Goal: Task Accomplishment & Management: Use online tool/utility

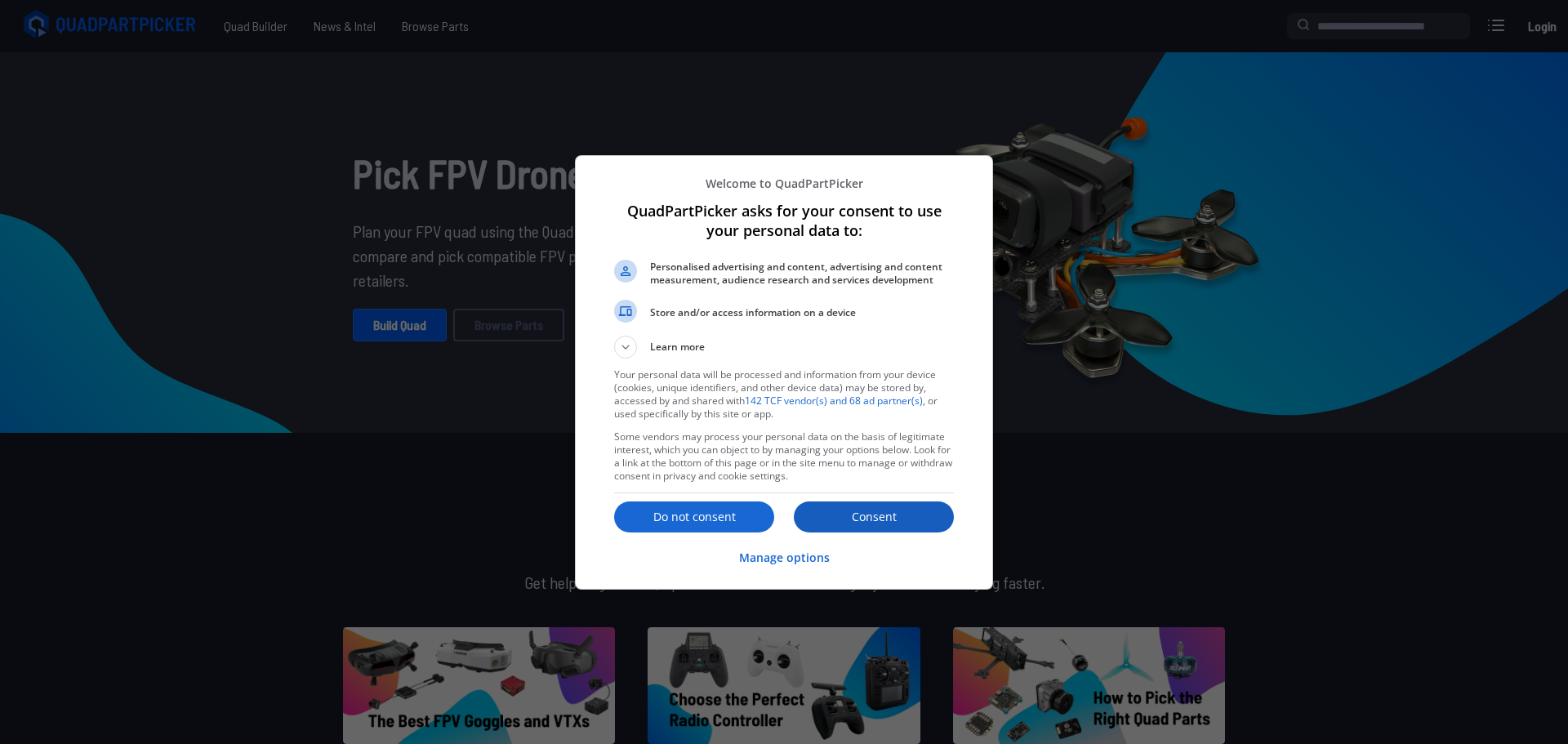
click at [911, 512] on p "Consent" at bounding box center [874, 517] width 160 height 16
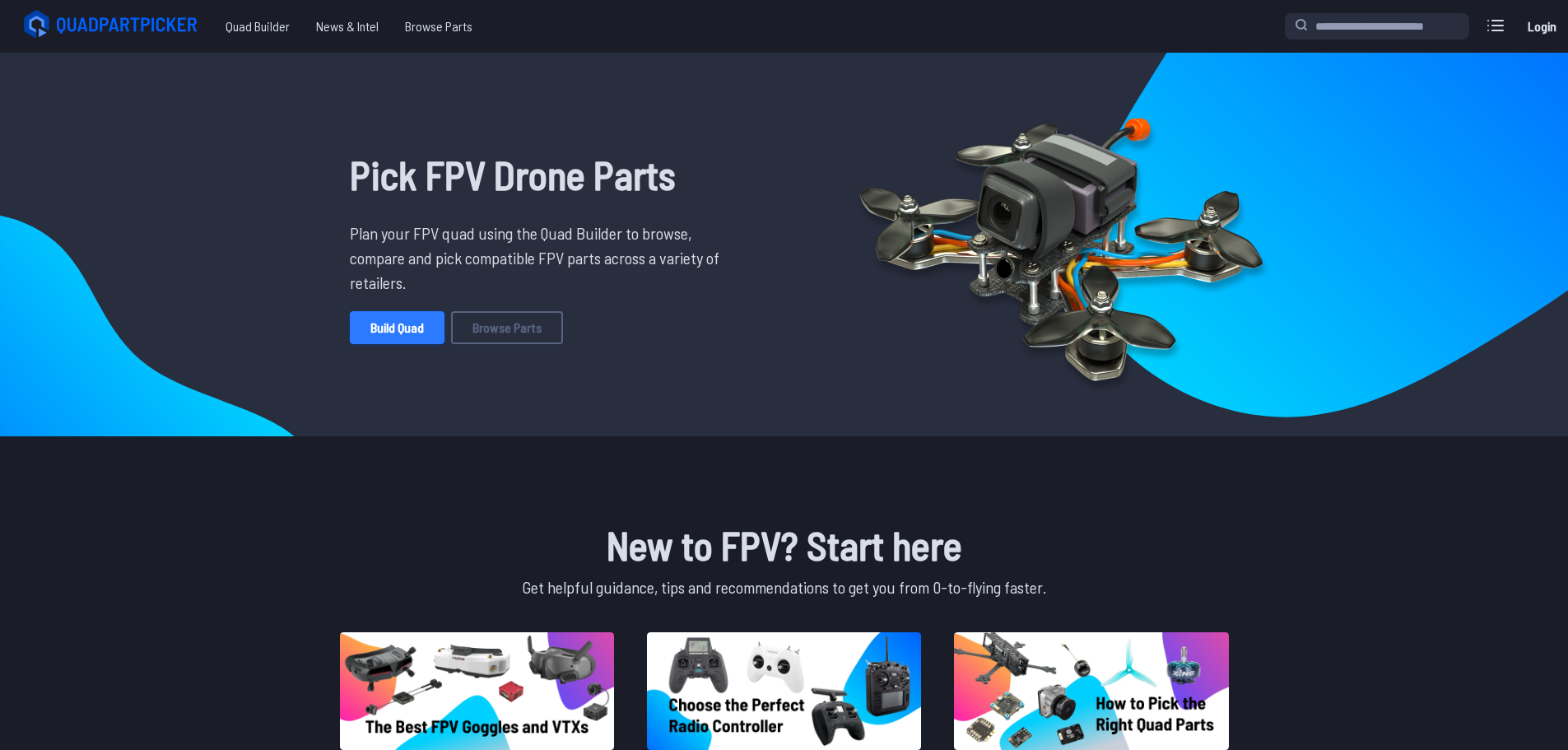
click at [409, 336] on link "Build Quad" at bounding box center [396, 328] width 95 height 32
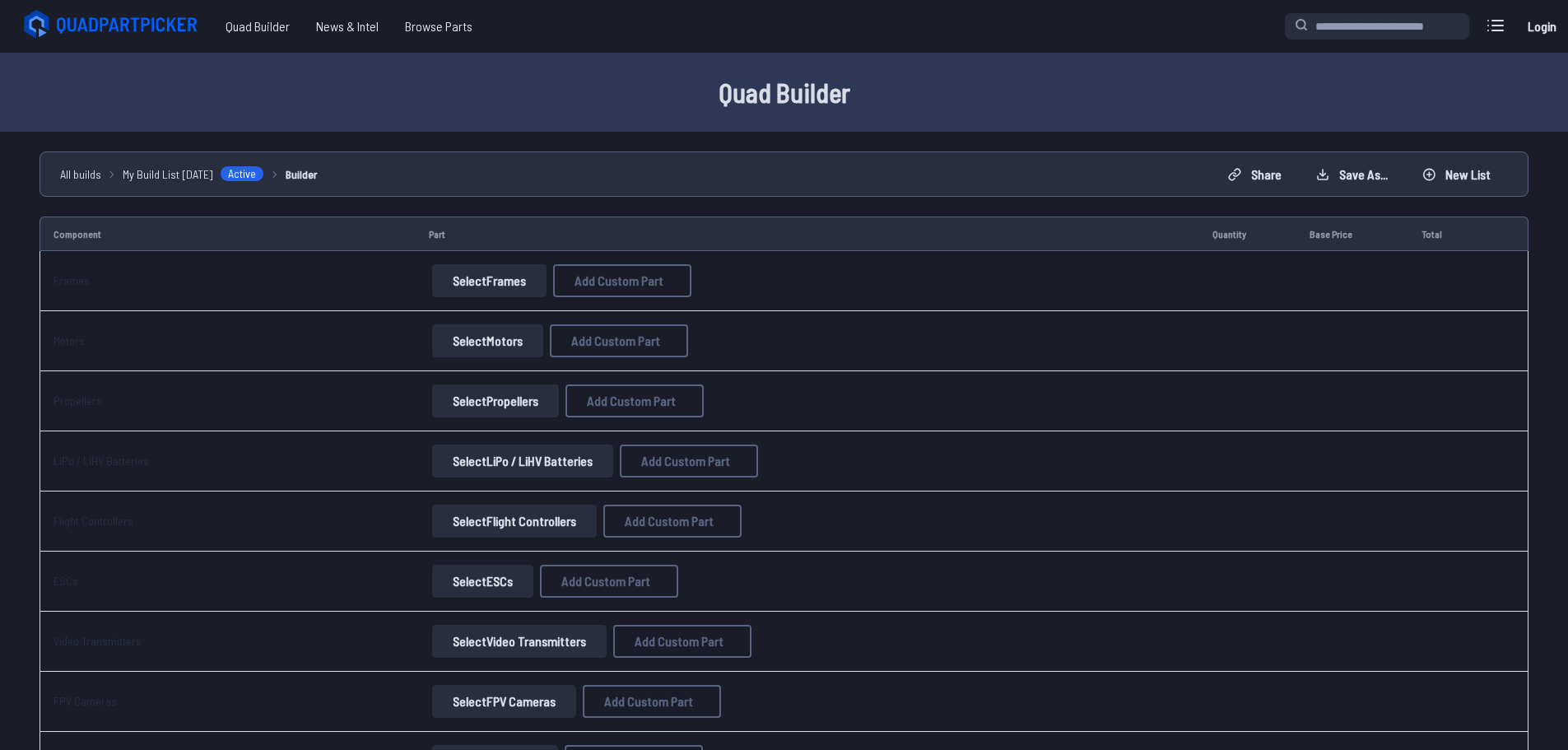
click at [456, 269] on button "Select Frames" at bounding box center [490, 281] width 115 height 32
click at [571, 291] on button "Add Custom Part" at bounding box center [622, 281] width 138 height 32
select select "**********"
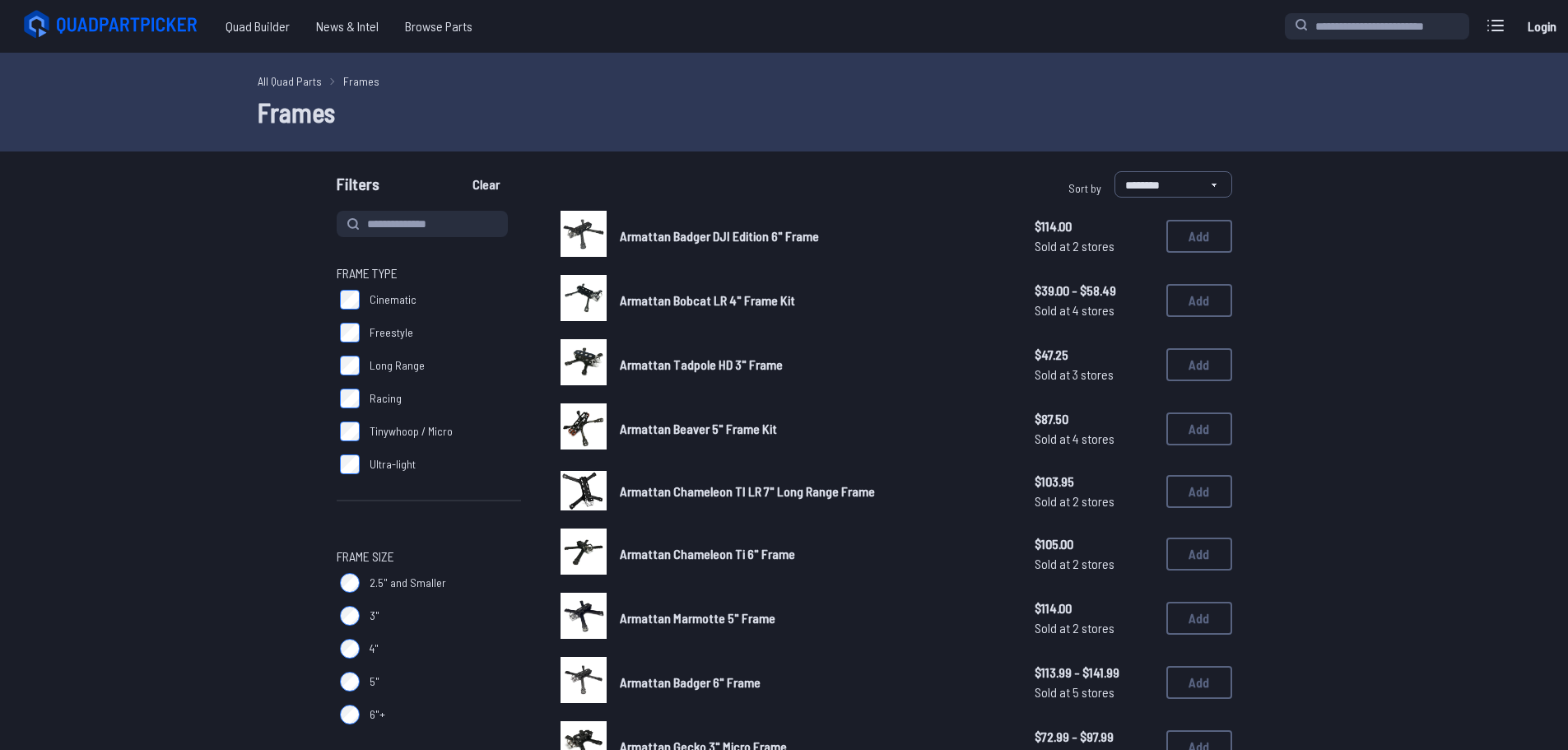
click at [737, 238] on span "Armattan Badger DJI Edition 6" Frame" at bounding box center [719, 236] width 200 height 15
click at [766, 237] on span "Armattan Badger DJI Edition 6" Frame" at bounding box center [719, 236] width 200 height 15
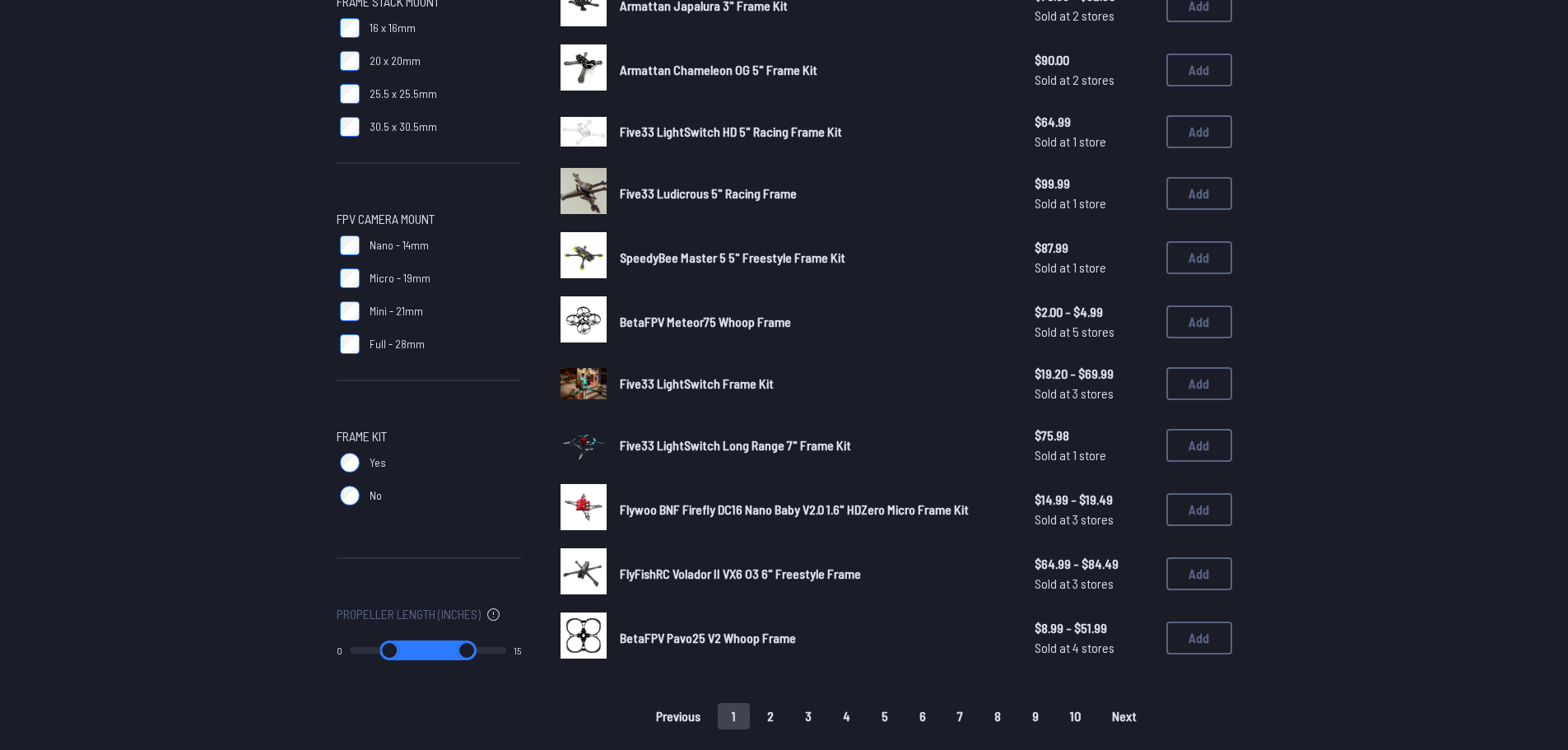
scroll to position [824, 0]
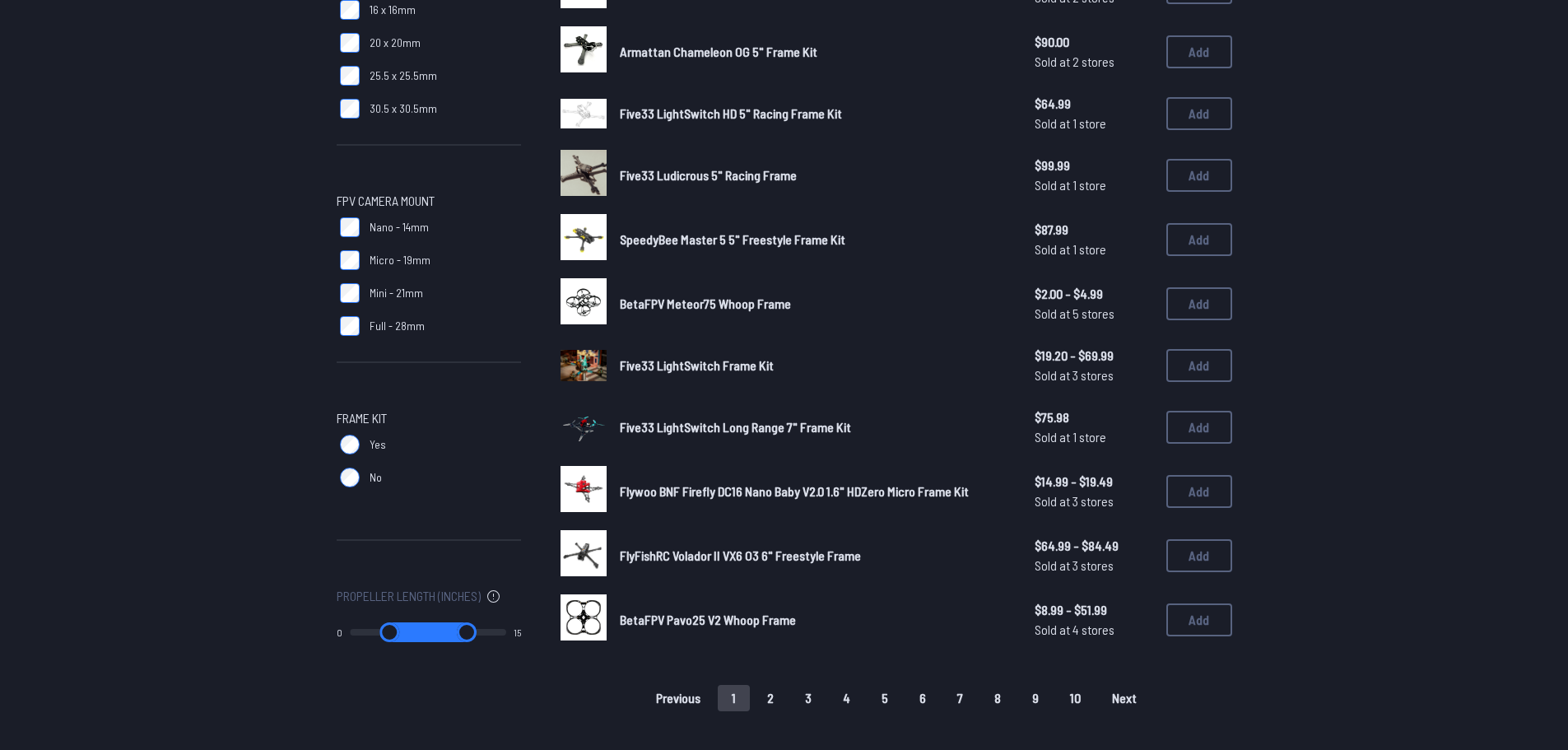
click at [720, 560] on span "FlyFishRC Volador II VX6 O3 6" Freestyle Frame" at bounding box center [740, 555] width 242 height 15
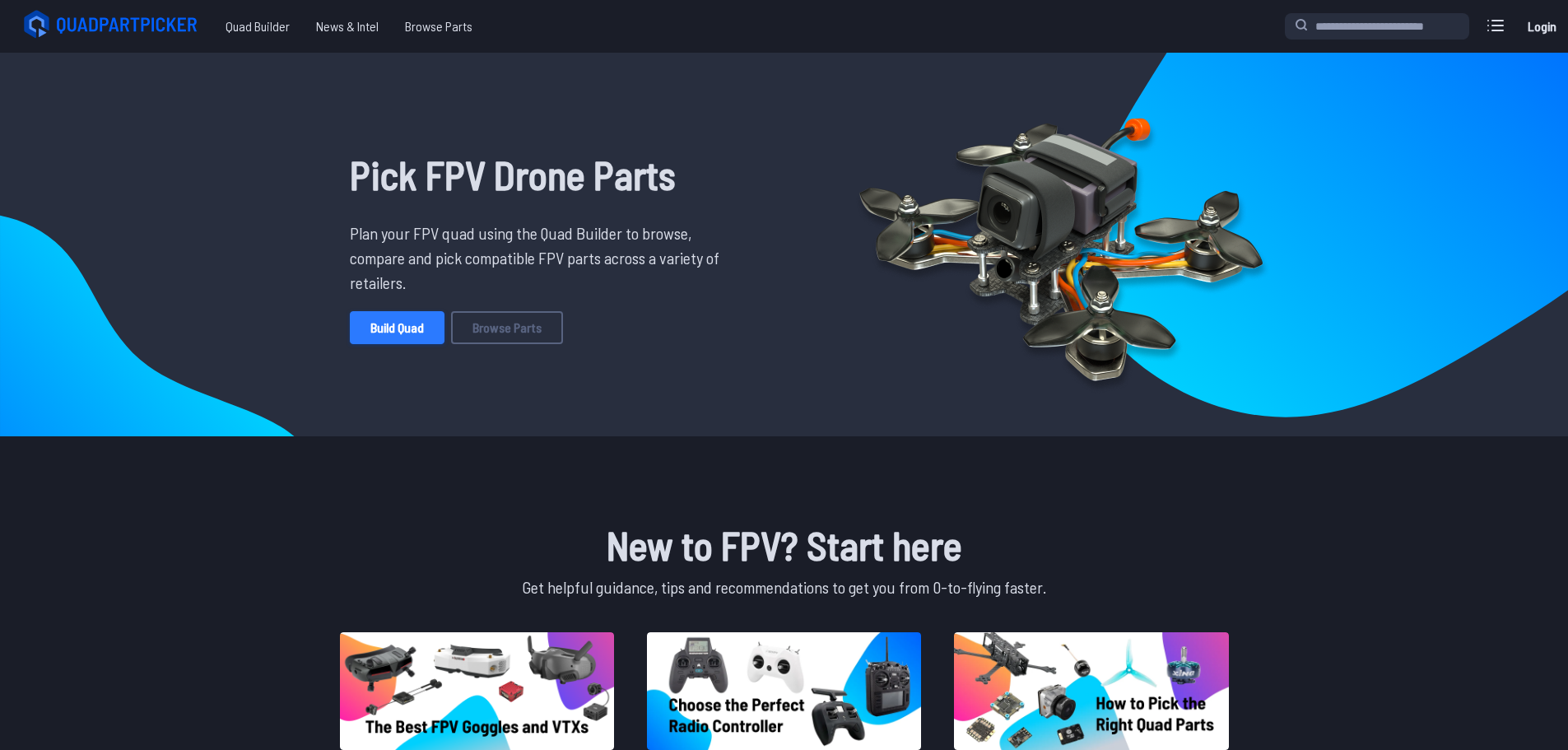
click at [371, 340] on link "Build Quad" at bounding box center [396, 328] width 95 height 32
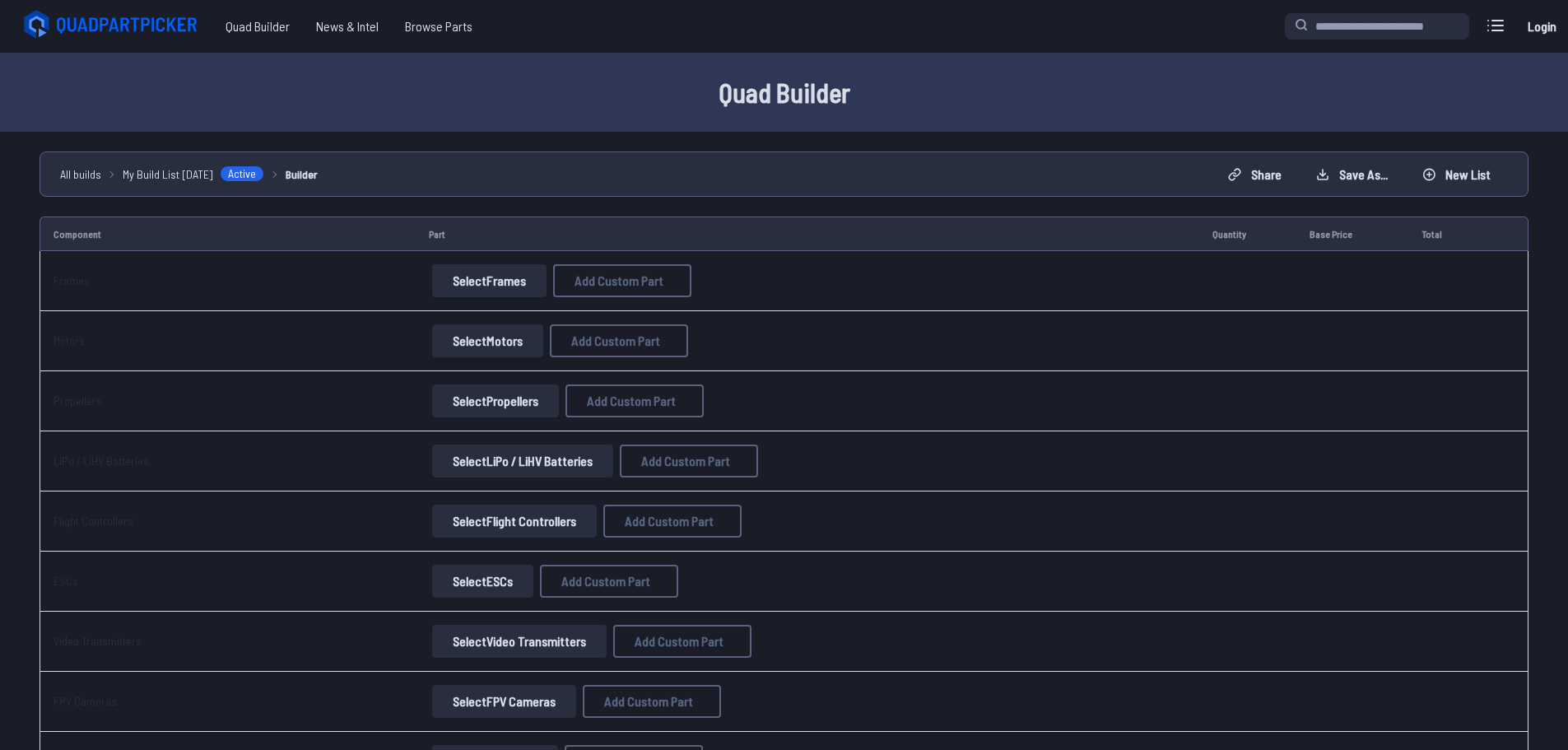
click at [616, 287] on span "Add Custom Part" at bounding box center [619, 281] width 89 height 13
select select "**********"
drag, startPoint x: 963, startPoint y: 128, endPoint x: 678, endPoint y: 194, distance: 292.5
click at [952, 146] on icon at bounding box center [945, 154] width 15 height 15
click at [450, 289] on button "Select Frames" at bounding box center [490, 281] width 115 height 32
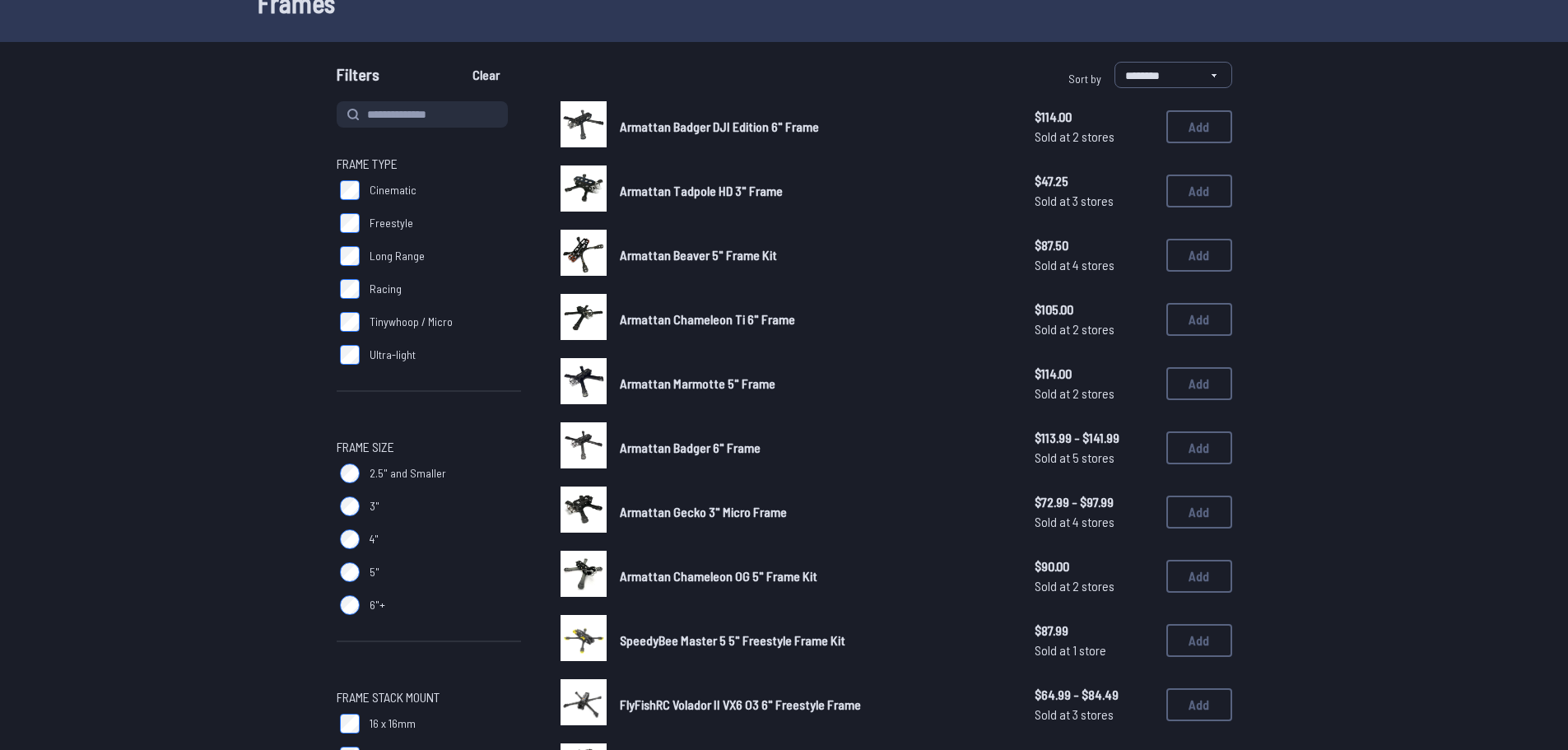
scroll to position [82, 0]
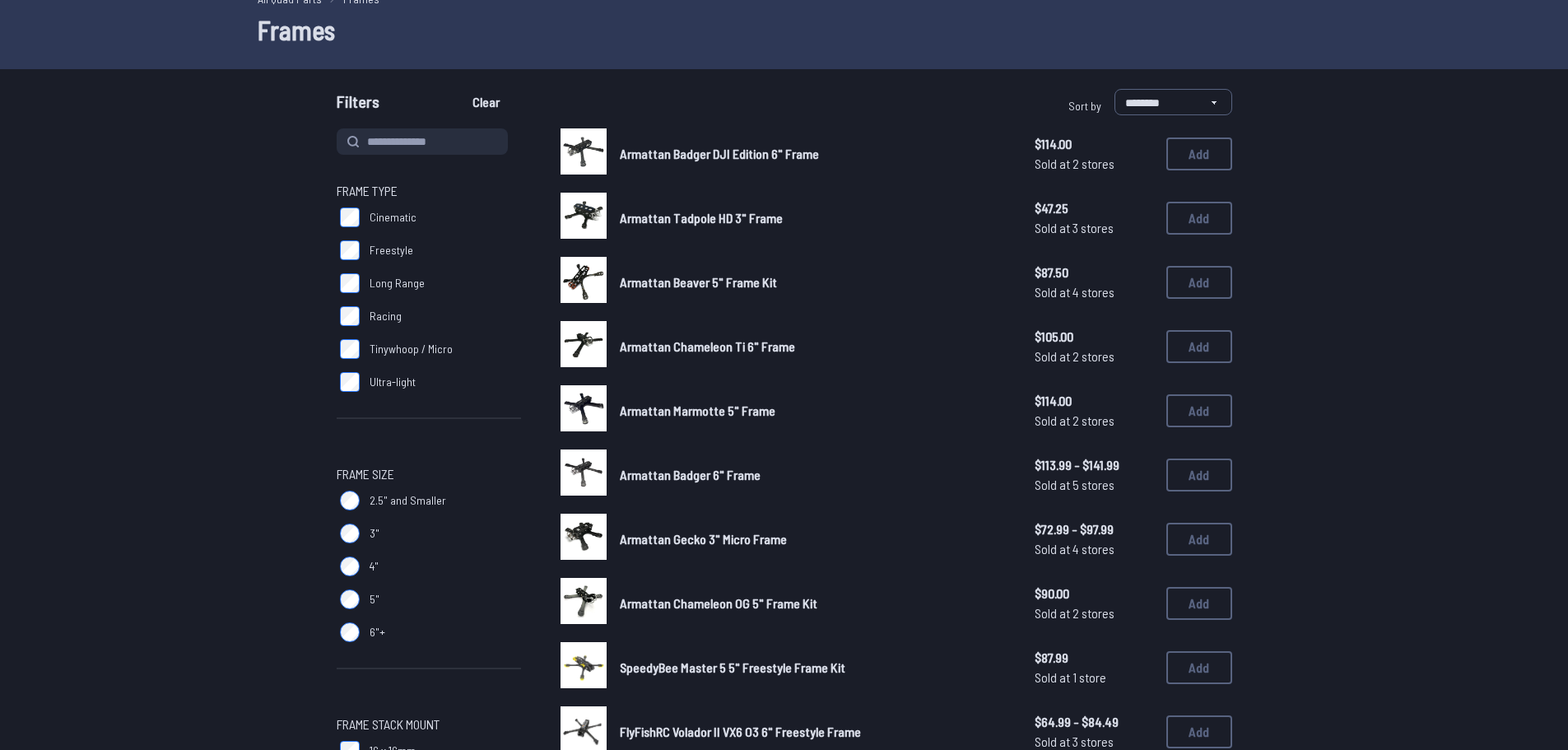
click at [677, 349] on span "Armattan Chameleon Ti 6" Frame" at bounding box center [708, 346] width 176 height 15
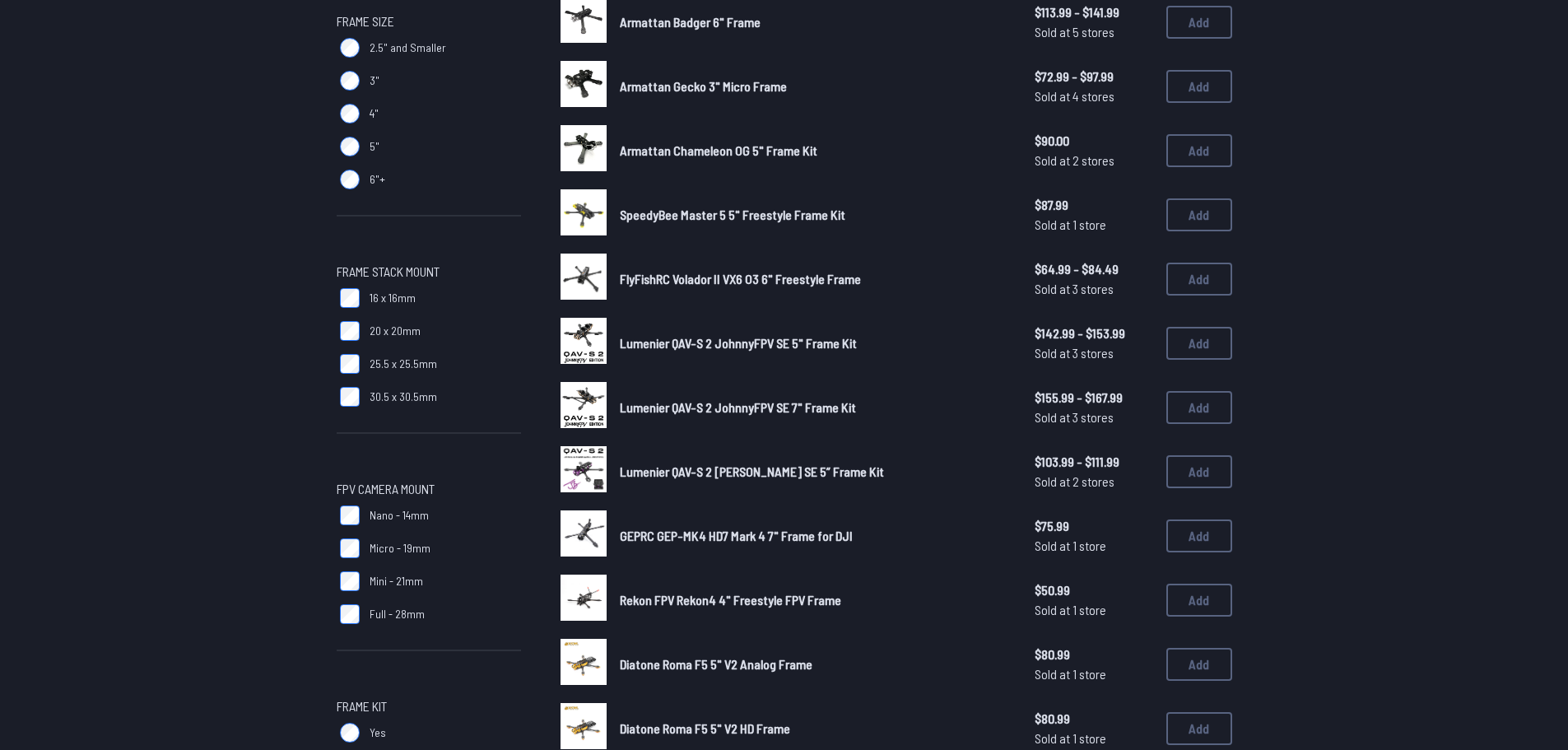
scroll to position [576, 0]
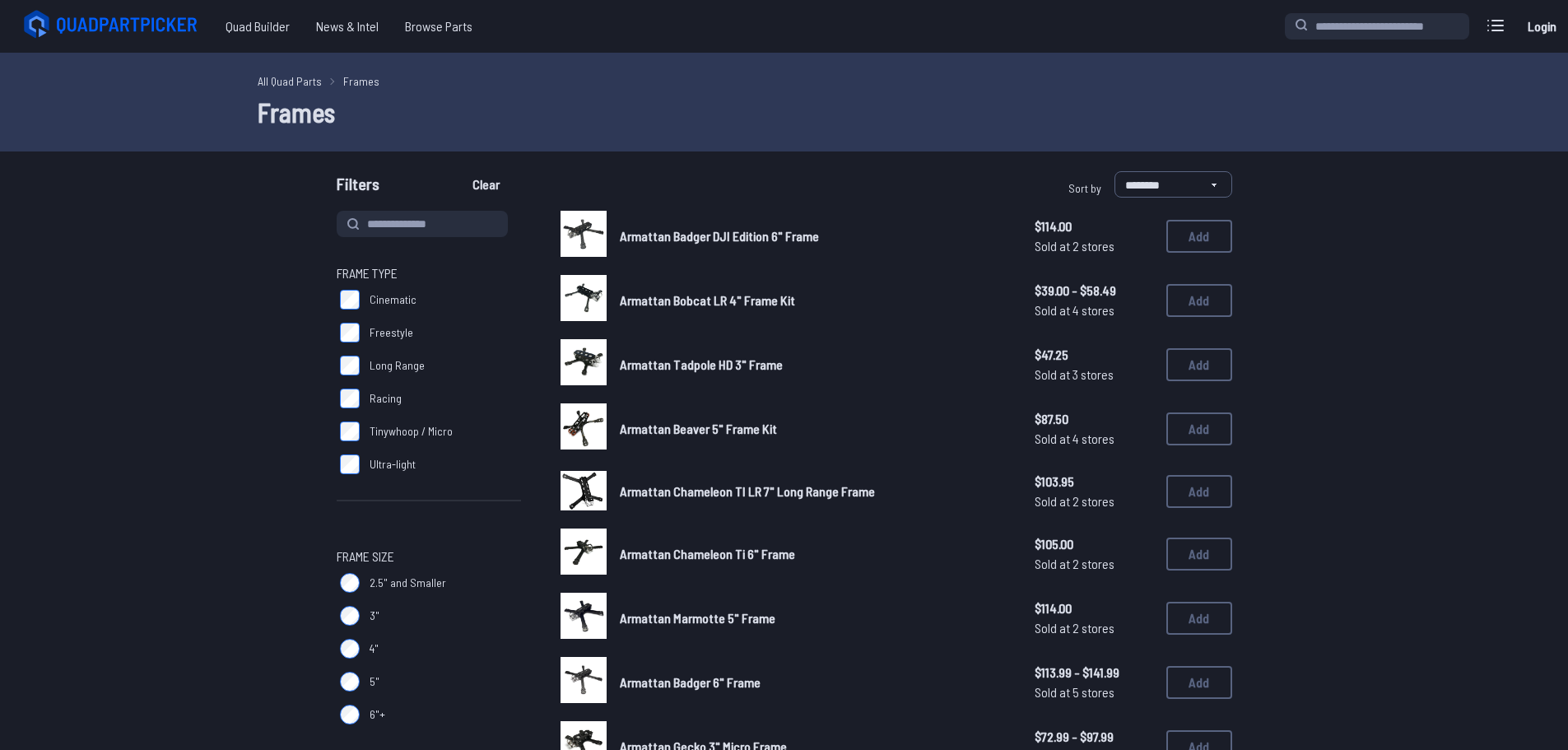
click at [361, 342] on label "Freestyle" at bounding box center [429, 332] width 184 height 32
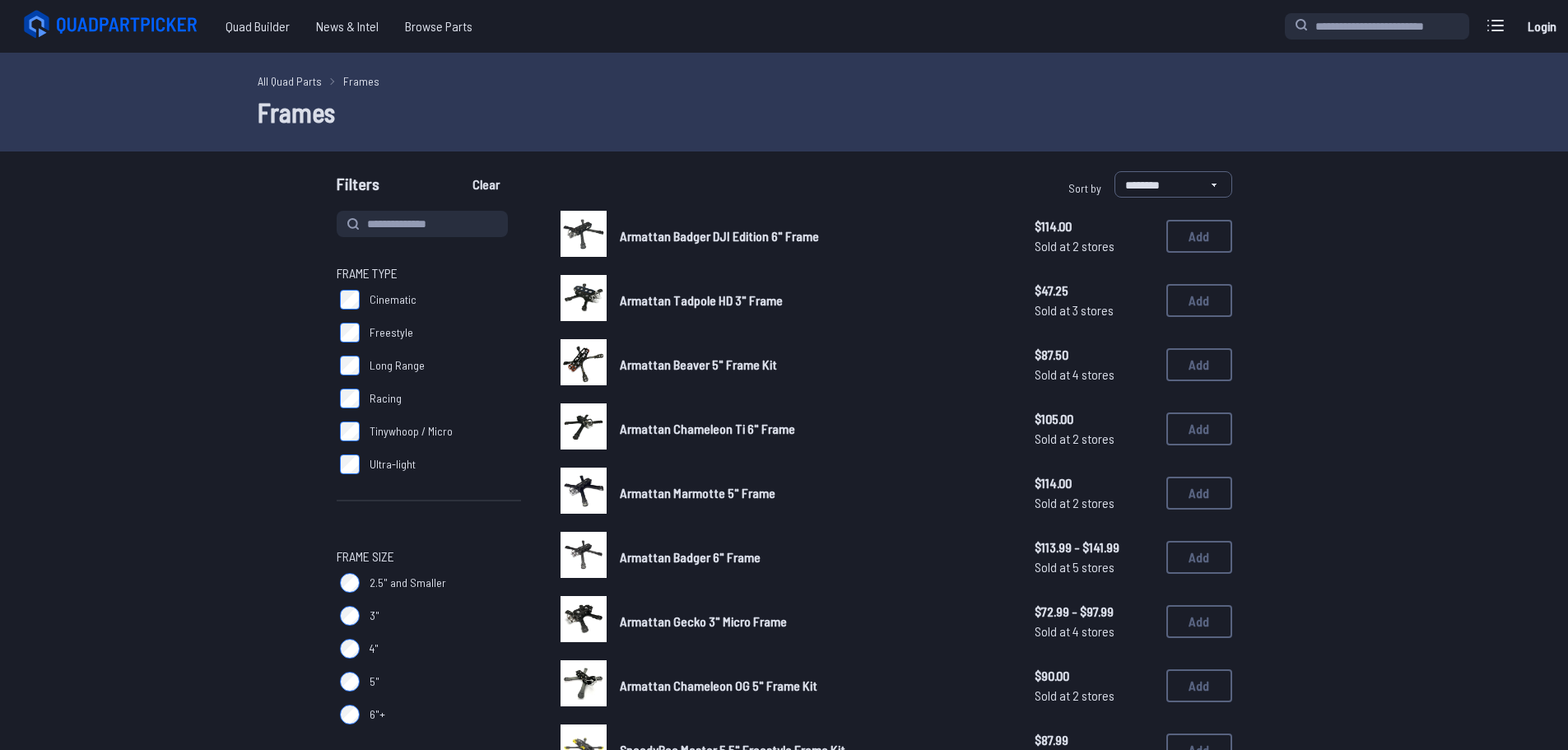
click at [683, 431] on span "Armattan Chameleon Ti 6" Frame" at bounding box center [708, 428] width 176 height 15
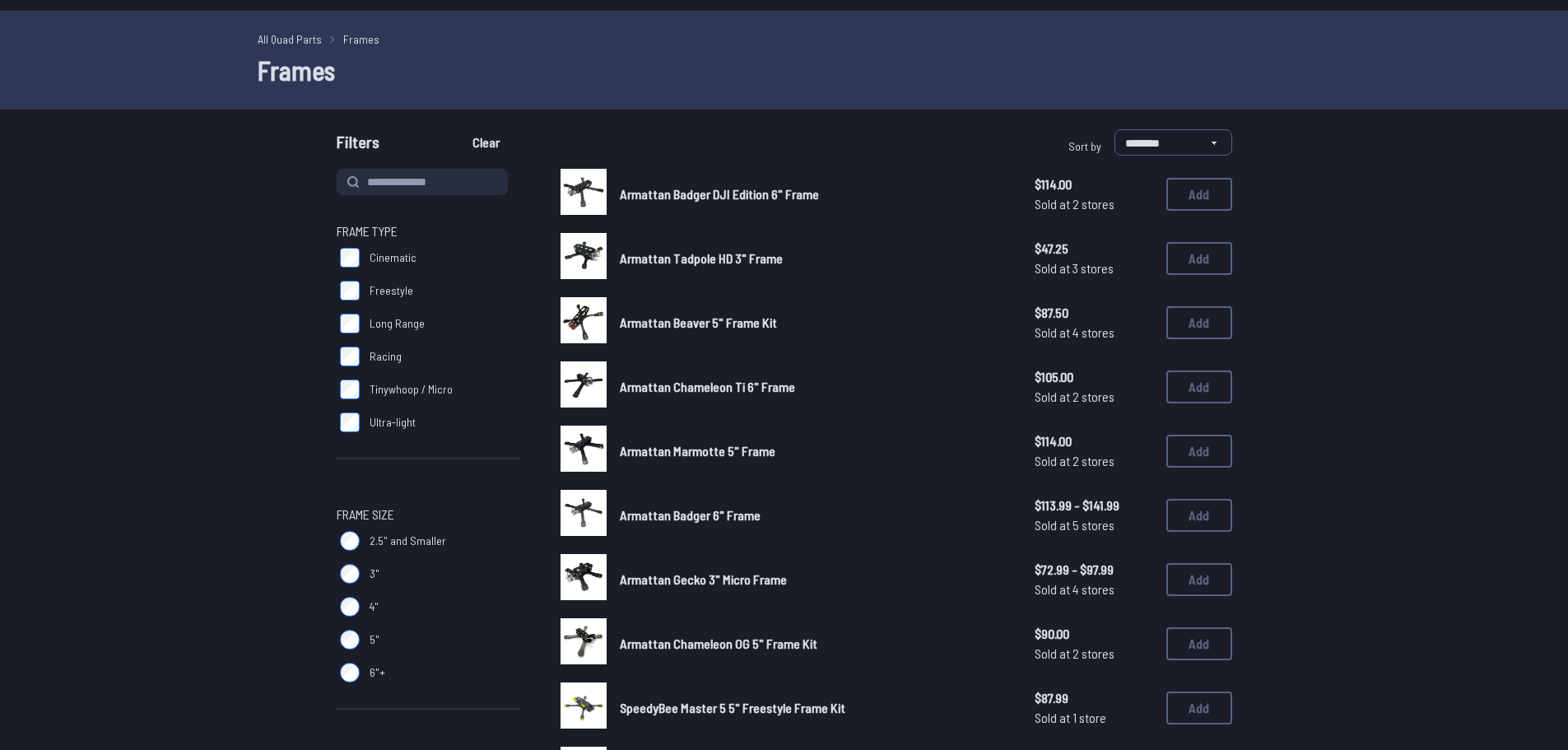
scroll to position [247, 0]
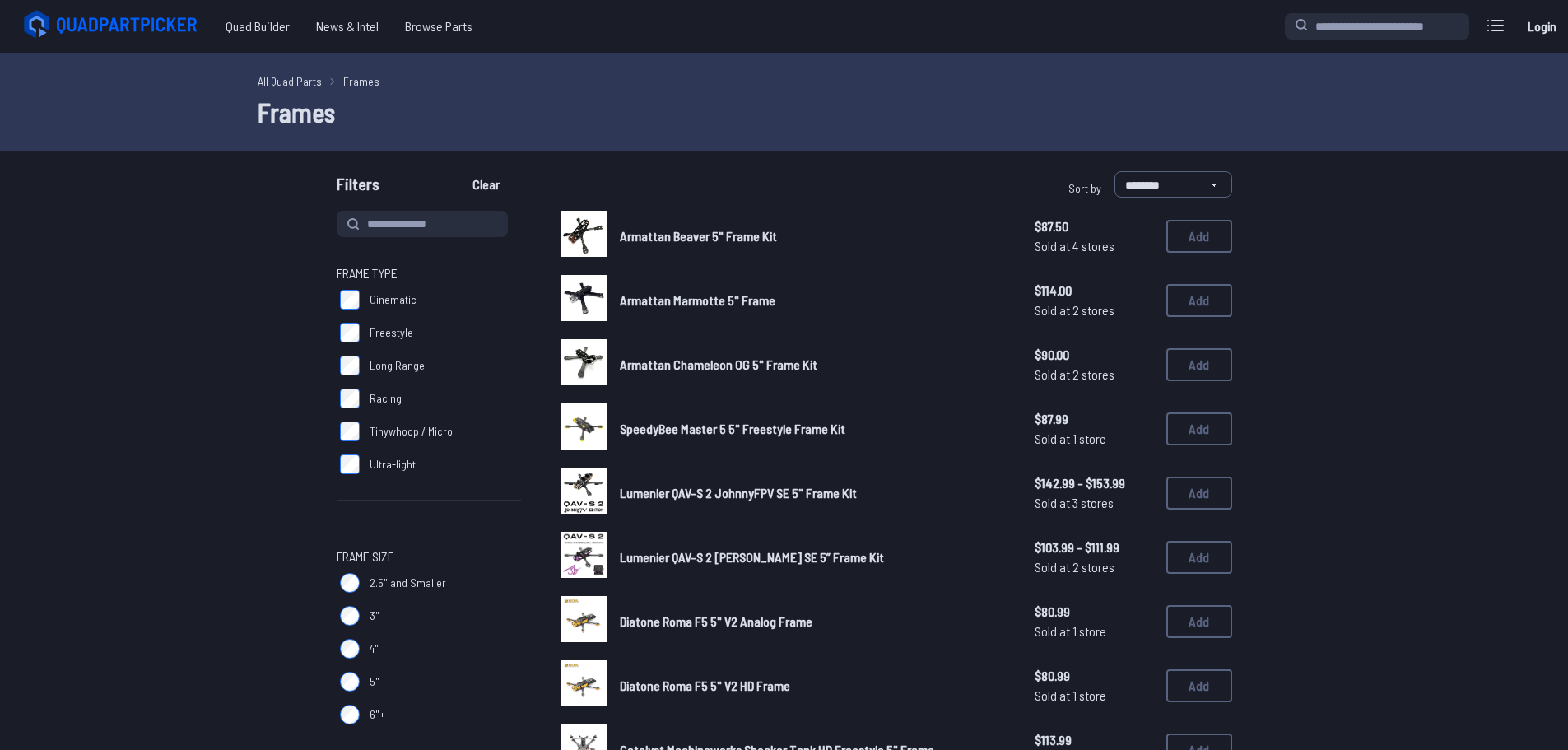
click at [621, 300] on span "Armattan Marmotte 5" Frame" at bounding box center [697, 300] width 156 height 15
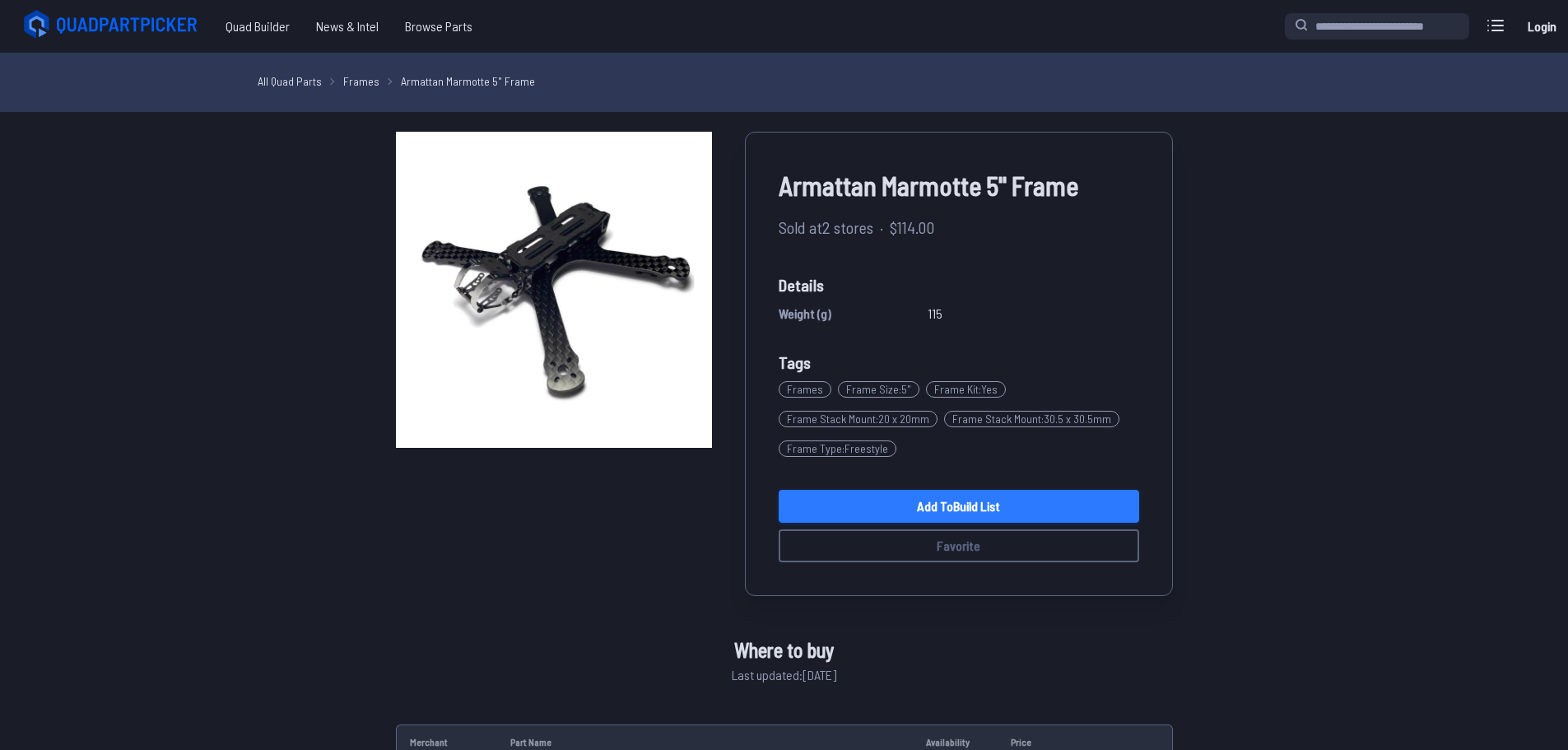
click at [1028, 505] on link "Add to Build List" at bounding box center [959, 506] width 361 height 32
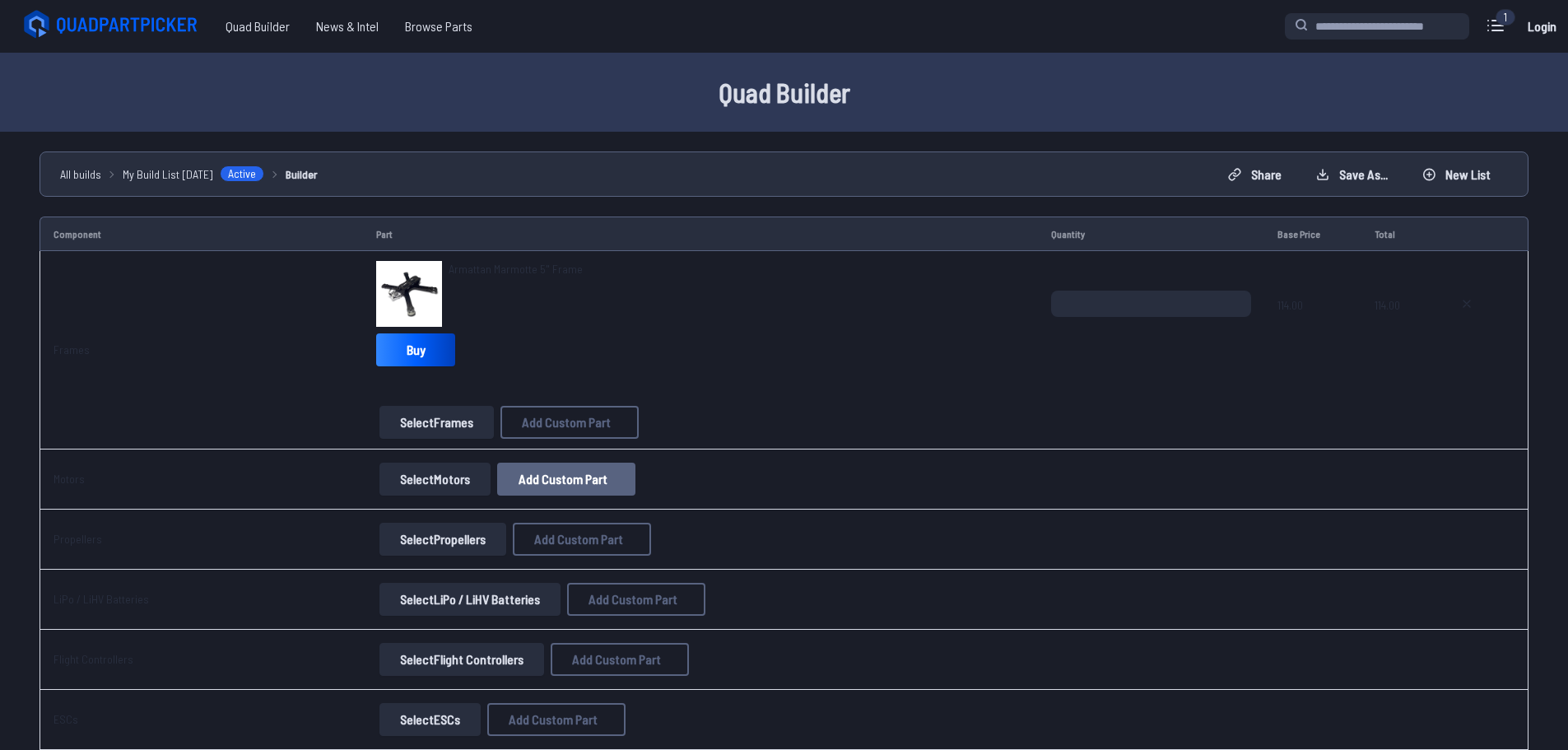
click at [558, 487] on button "Add Custom Part" at bounding box center [566, 479] width 138 height 32
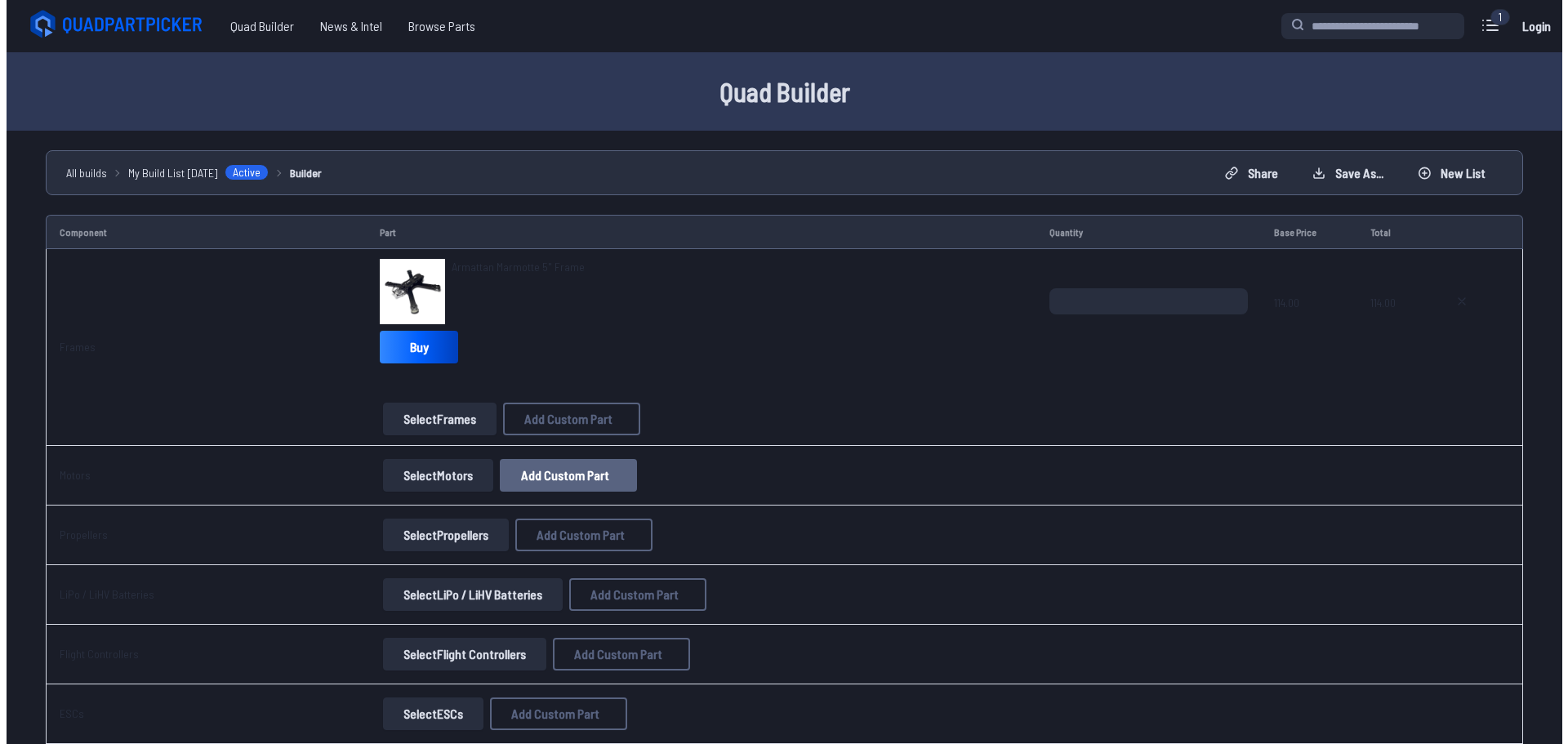
select select "**********"
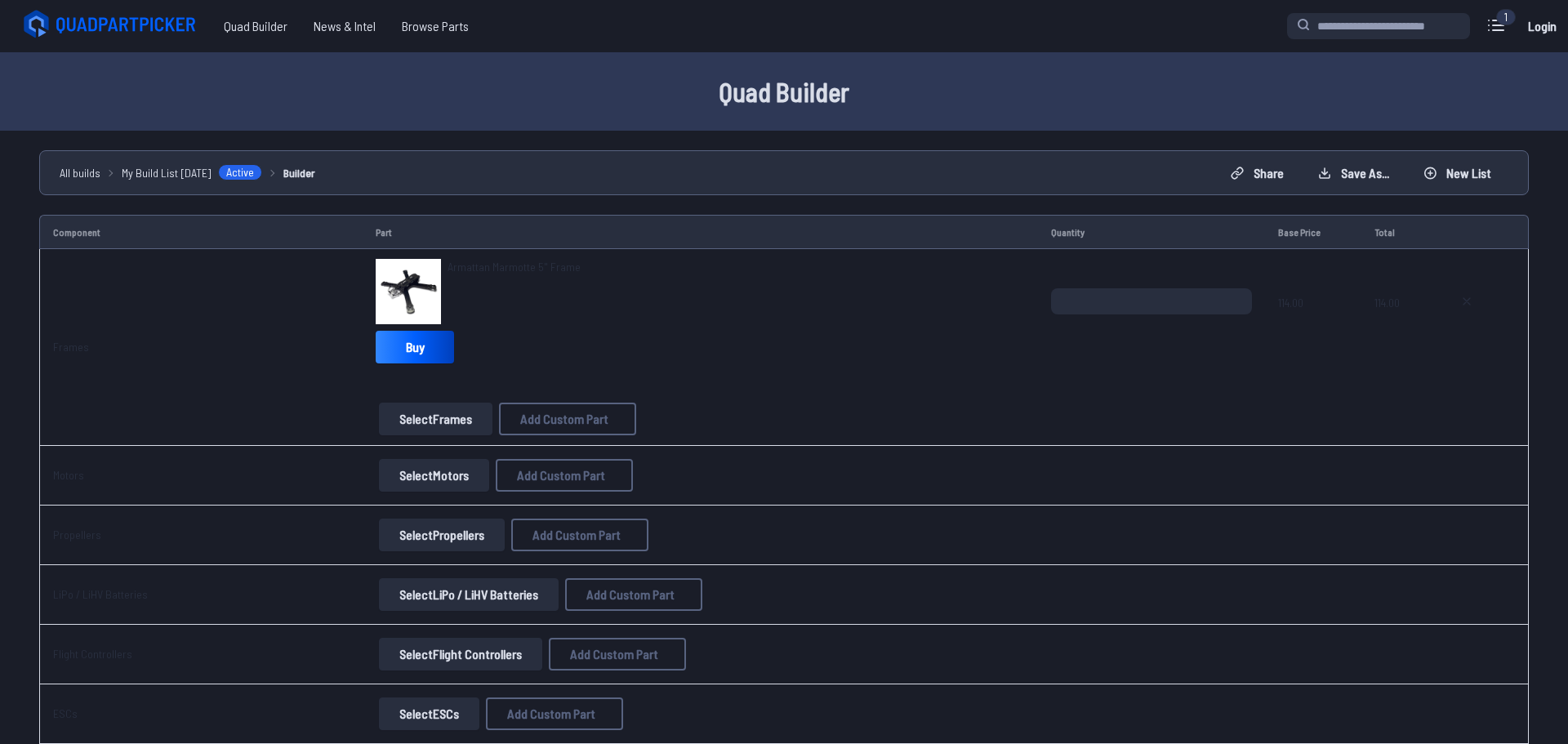
click at [944, 145] on icon at bounding box center [938, 153] width 15 height 15
click at [387, 474] on button "Select Motors" at bounding box center [431, 475] width 110 height 32
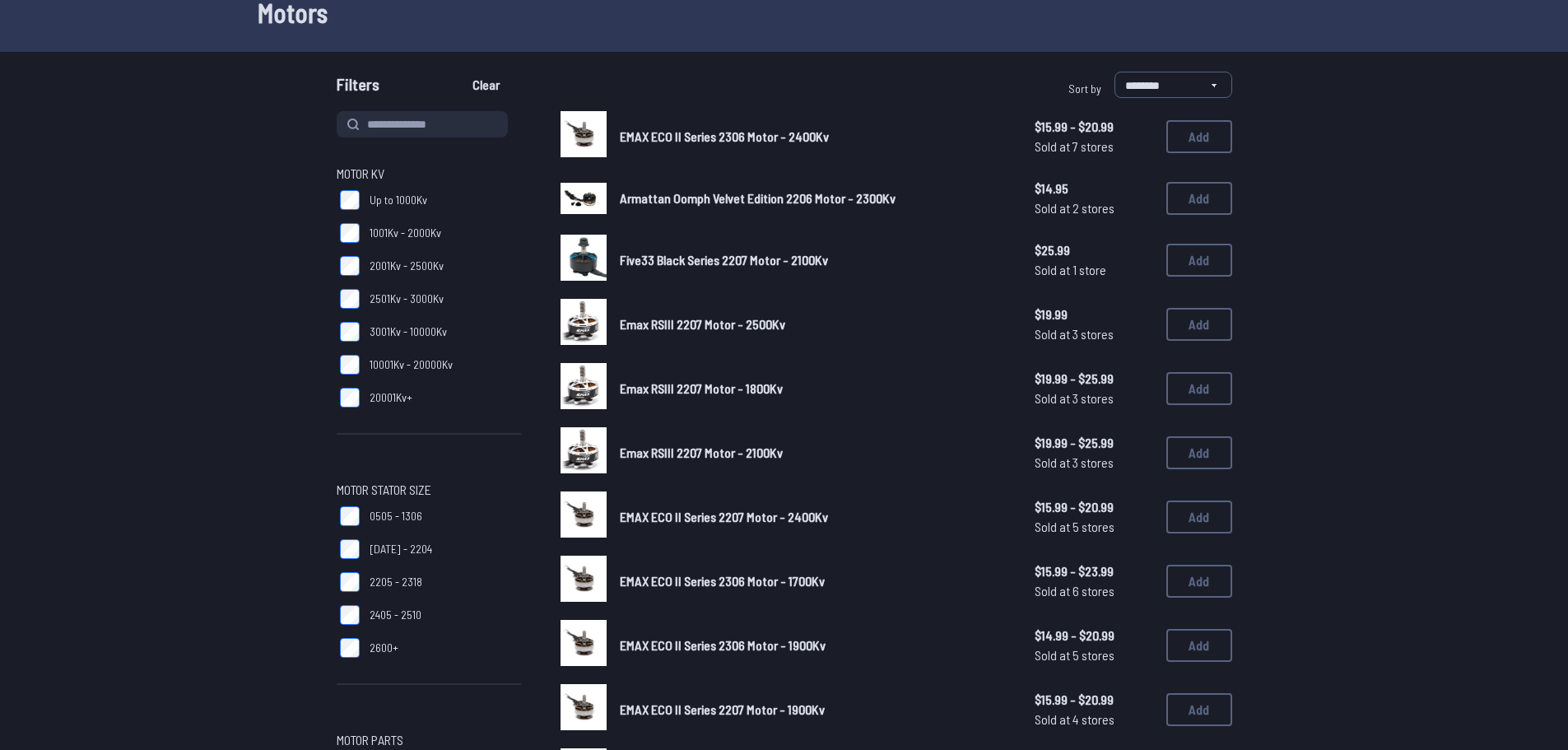
scroll to position [82, 0]
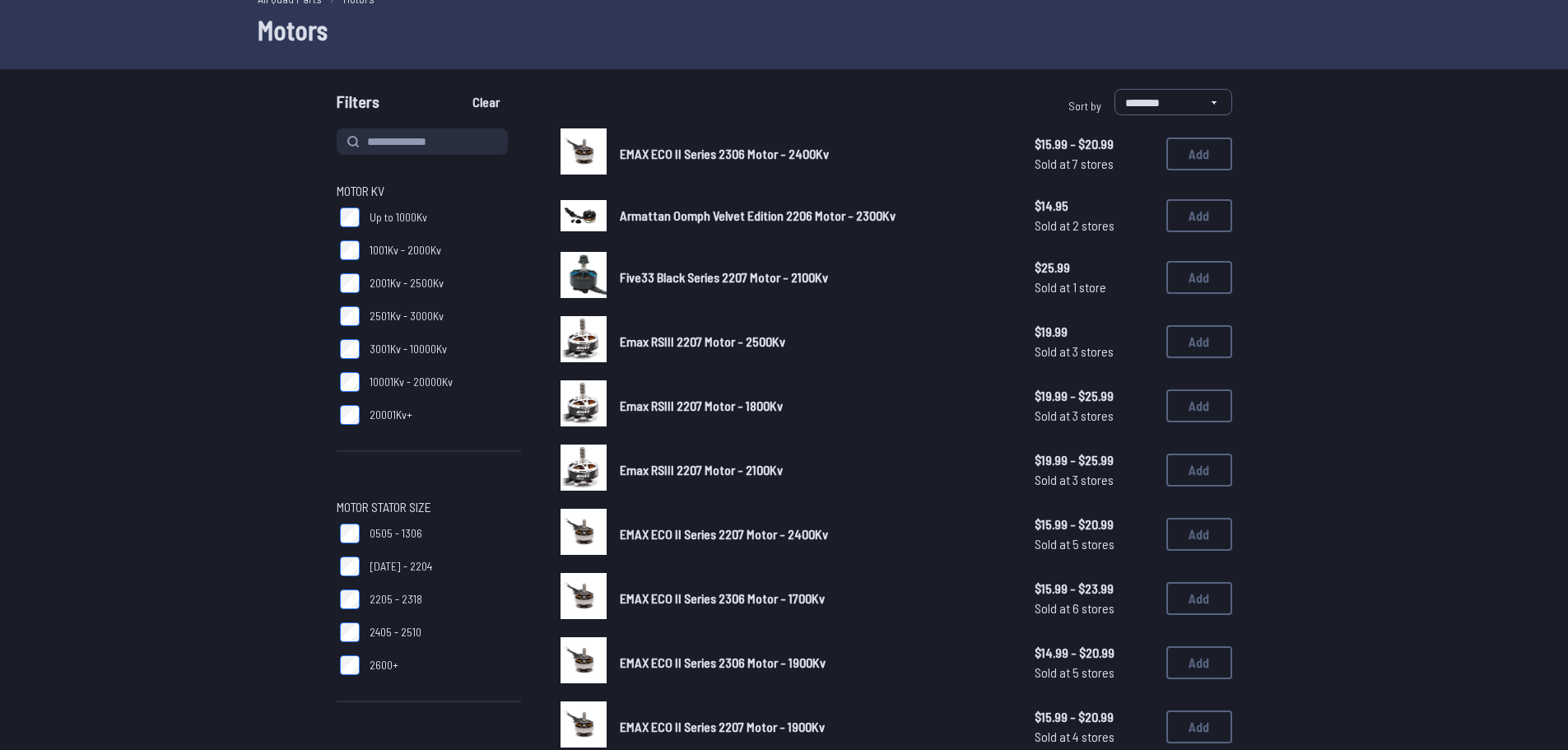
click at [773, 215] on span "Armattan Oomph Velvet Edition 2206 Motor - 2300Kv" at bounding box center [757, 215] width 276 height 15
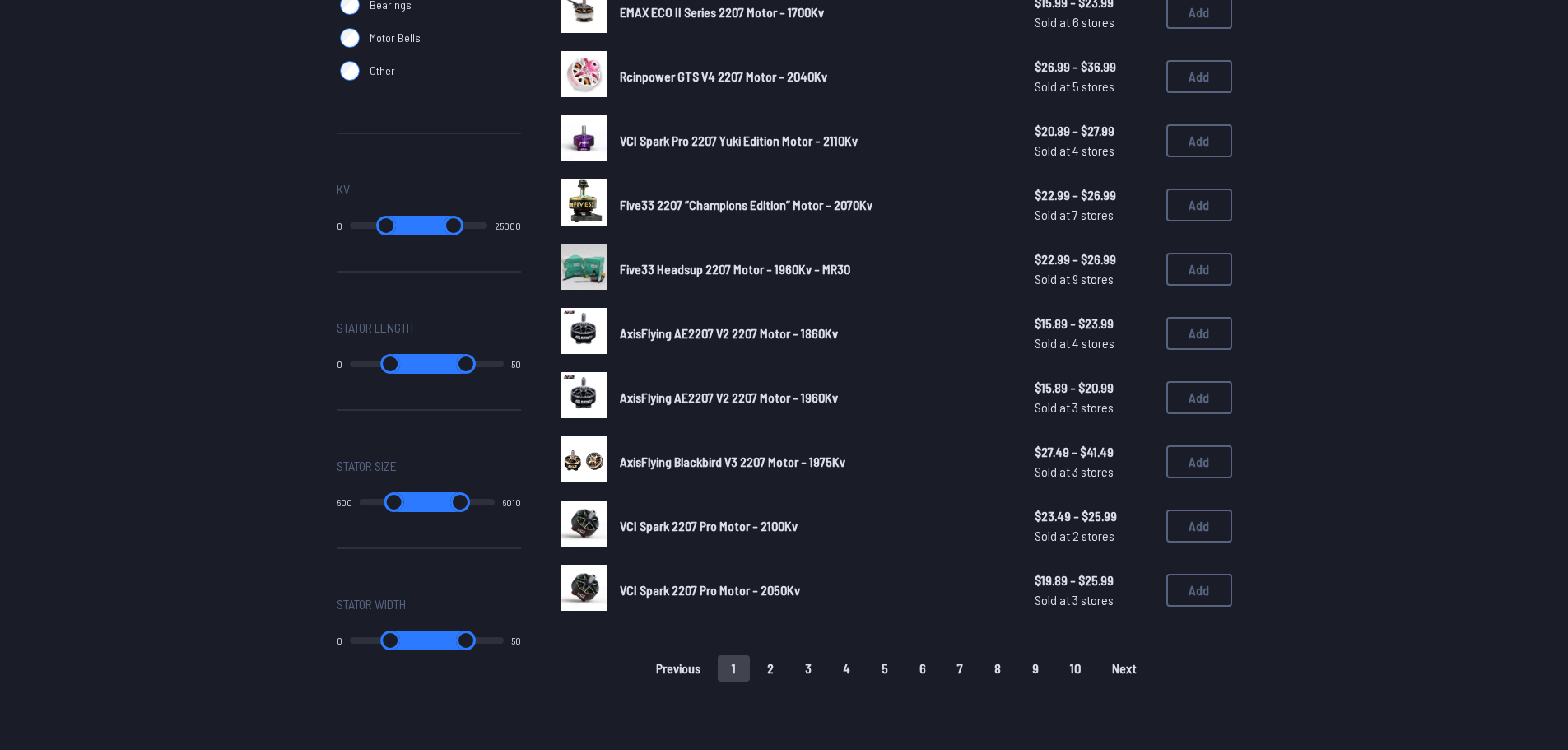
scroll to position [906, 0]
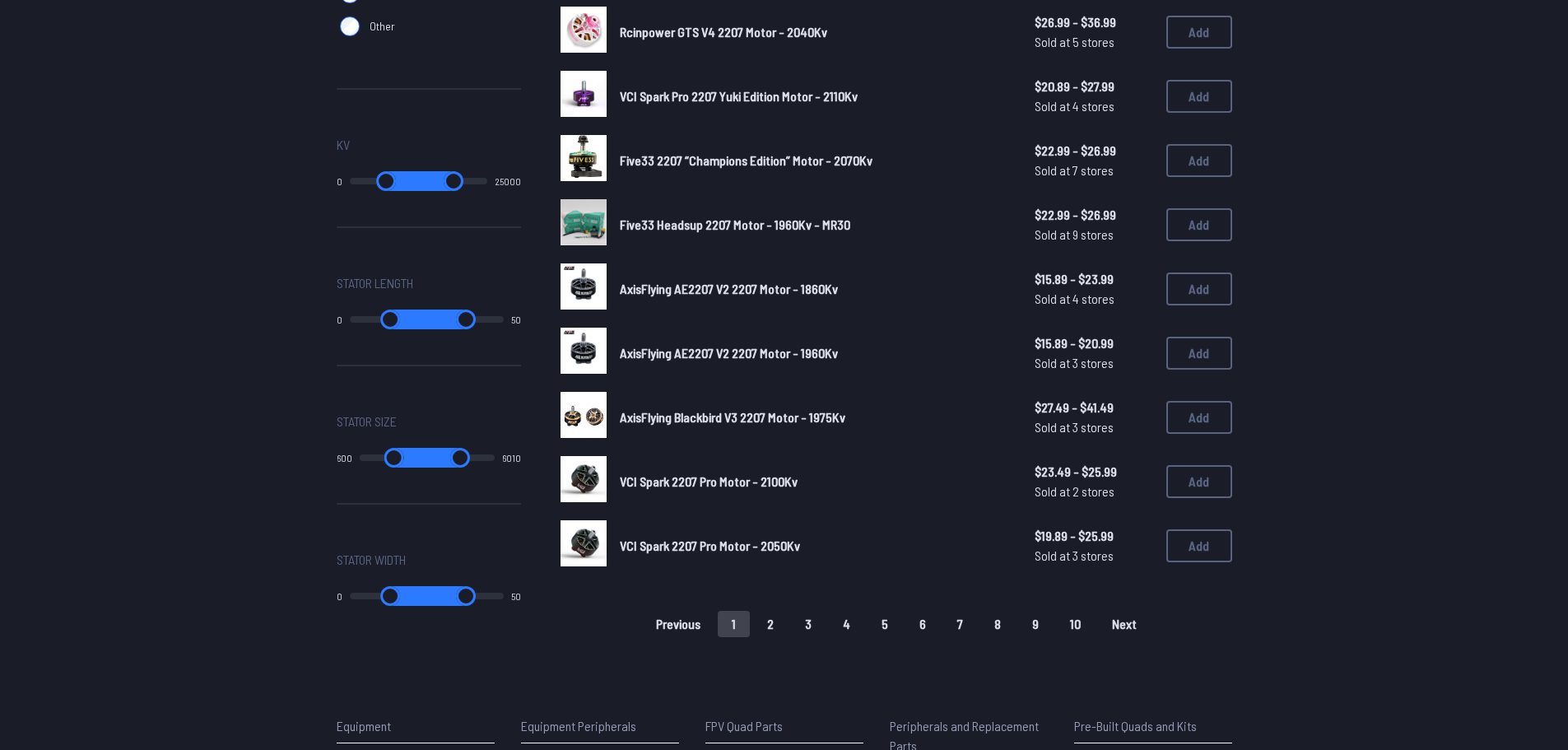
click at [679, 491] on link "VCI Spark 2207 Pro Motor - 2100Kv" at bounding box center [814, 482] width 389 height 20
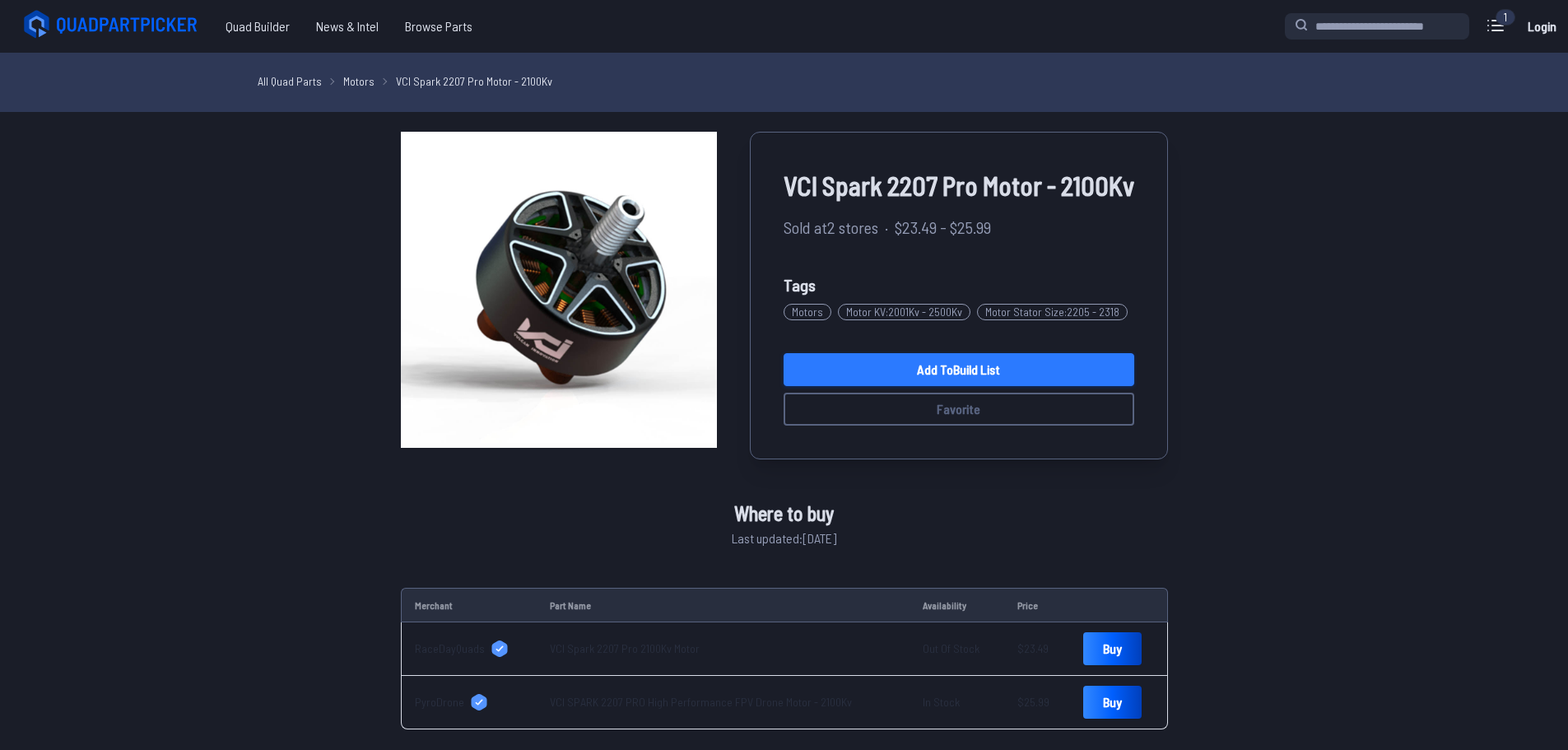
click at [1076, 375] on link "Add to Build List" at bounding box center [959, 370] width 350 height 32
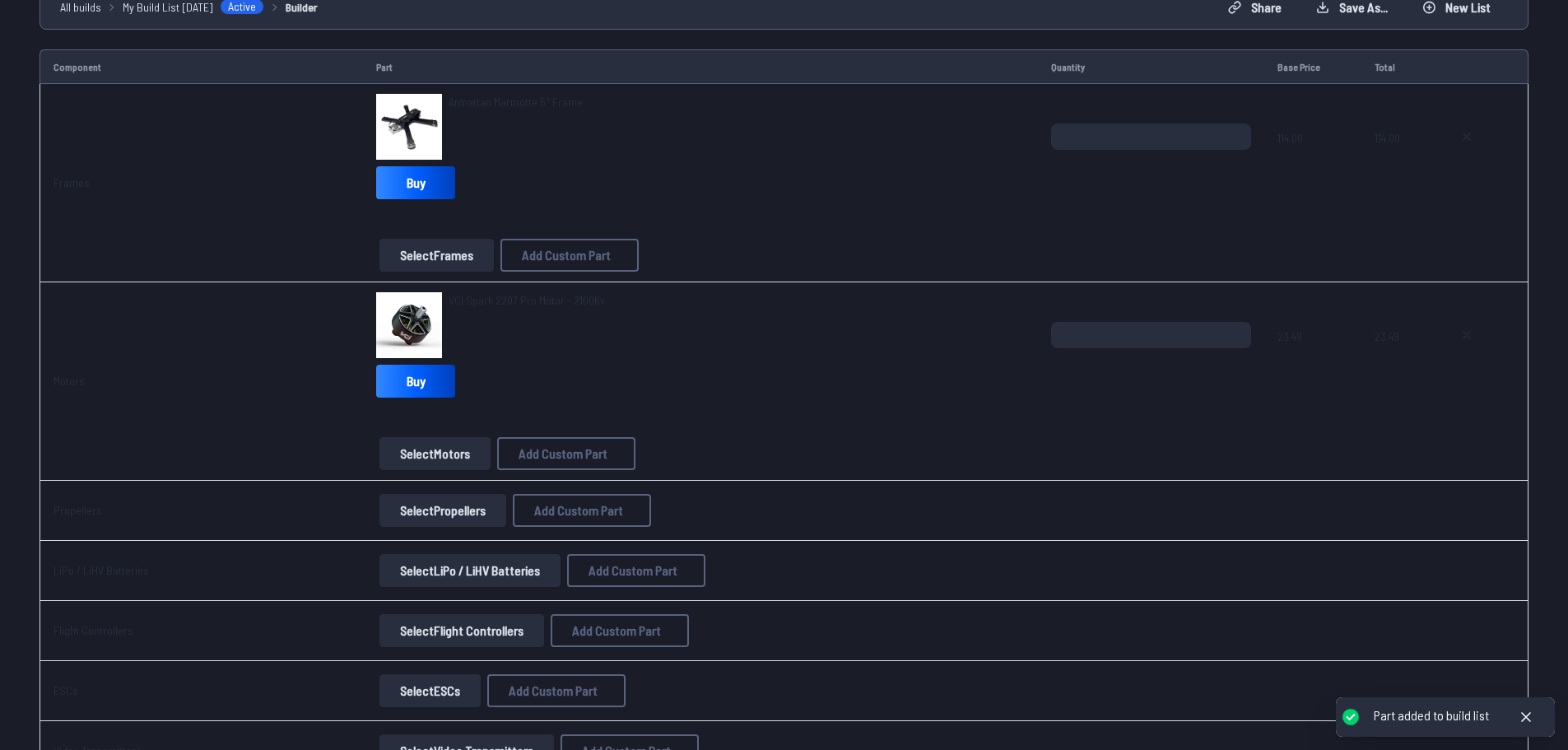
scroll to position [247, 0]
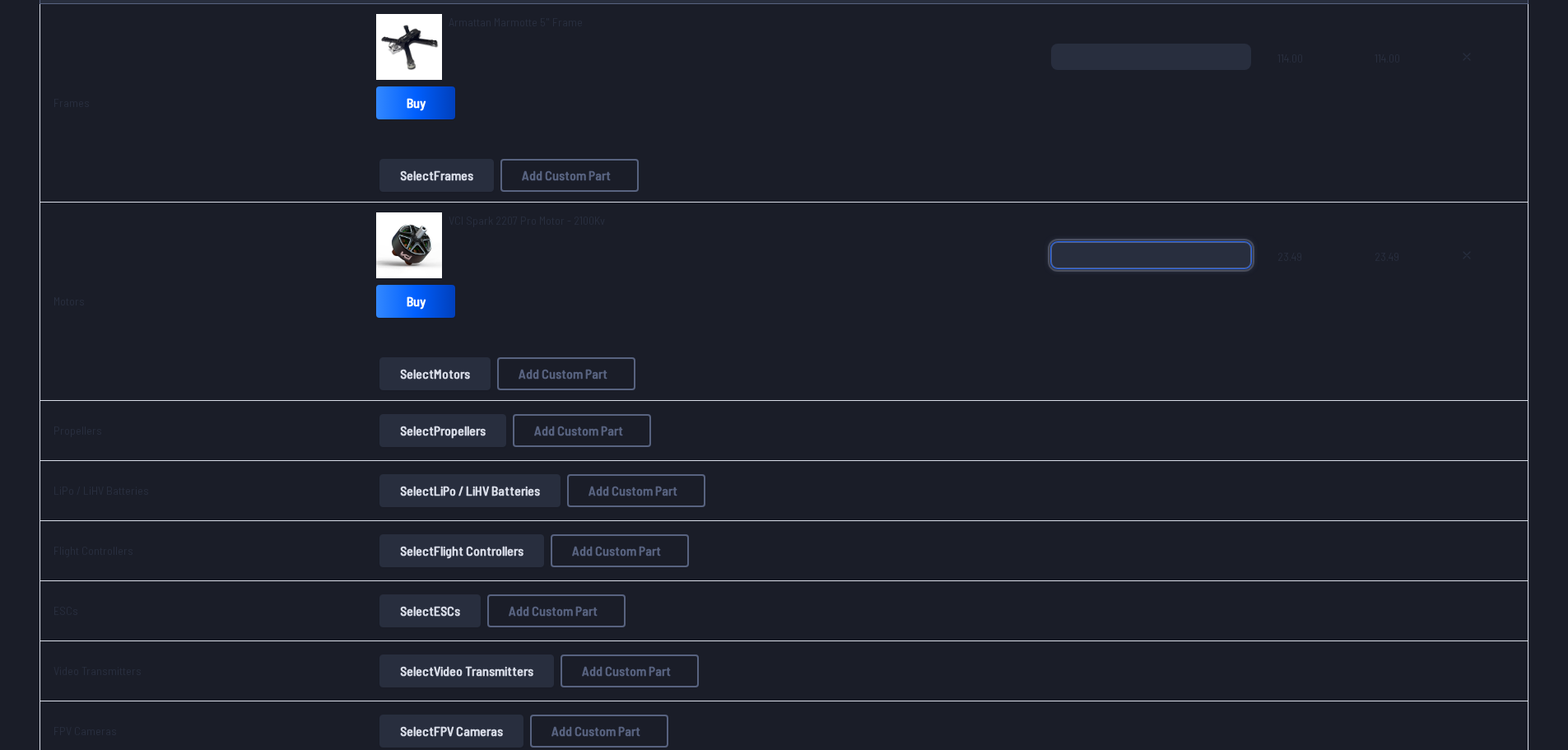
drag, startPoint x: 1122, startPoint y: 250, endPoint x: 949, endPoint y: 236, distance: 173.6
click at [949, 236] on tr "Motors VCI Spark 2207 Pro Motor - 2100Kv Buy Select Motors Add Custom Part Add …" at bounding box center [783, 302] width 1489 height 199
type input "*"
click at [1219, 285] on div "*" at bounding box center [1152, 281] width 201 height 79
click at [410, 432] on button "Select Propellers" at bounding box center [442, 431] width 127 height 32
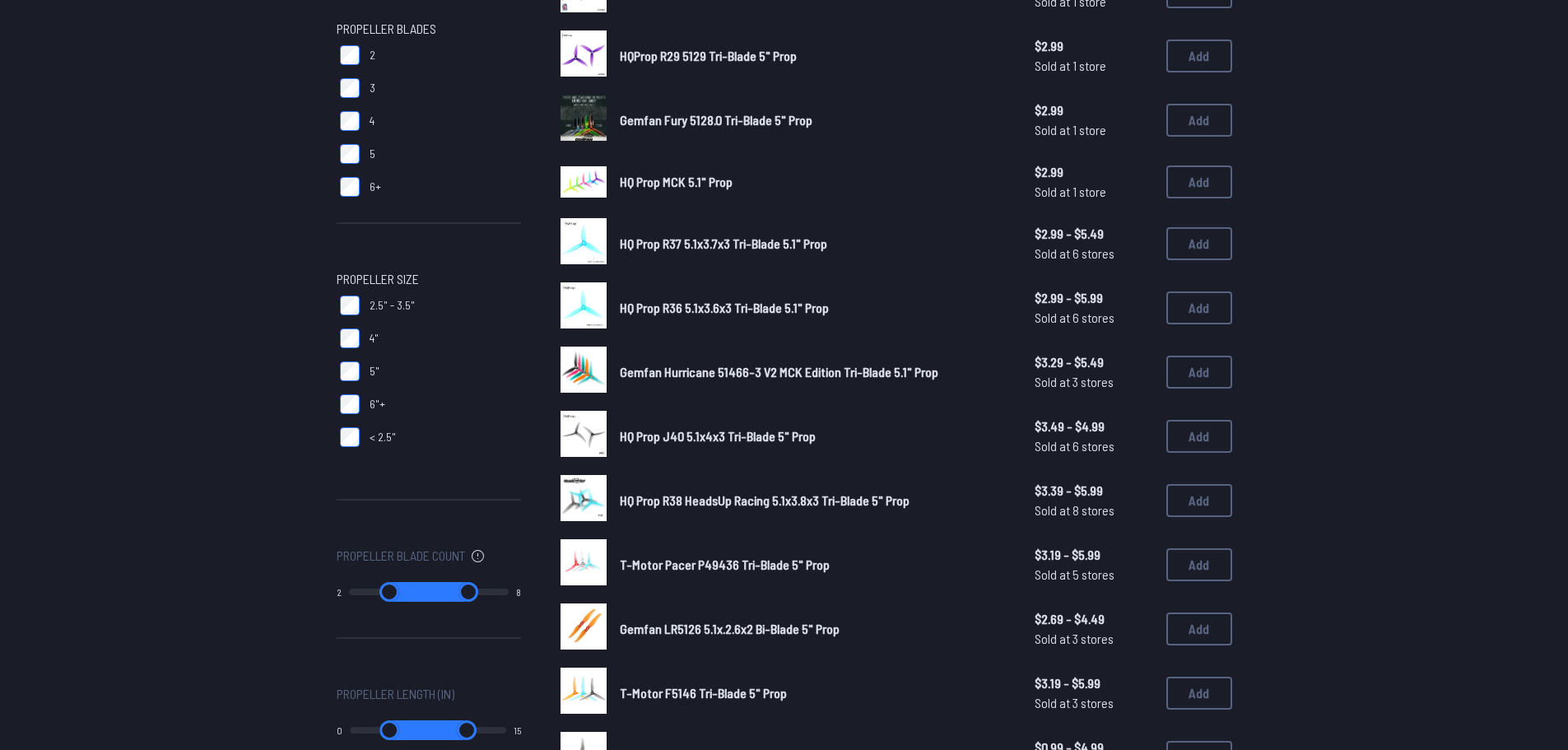
scroll to position [247, 0]
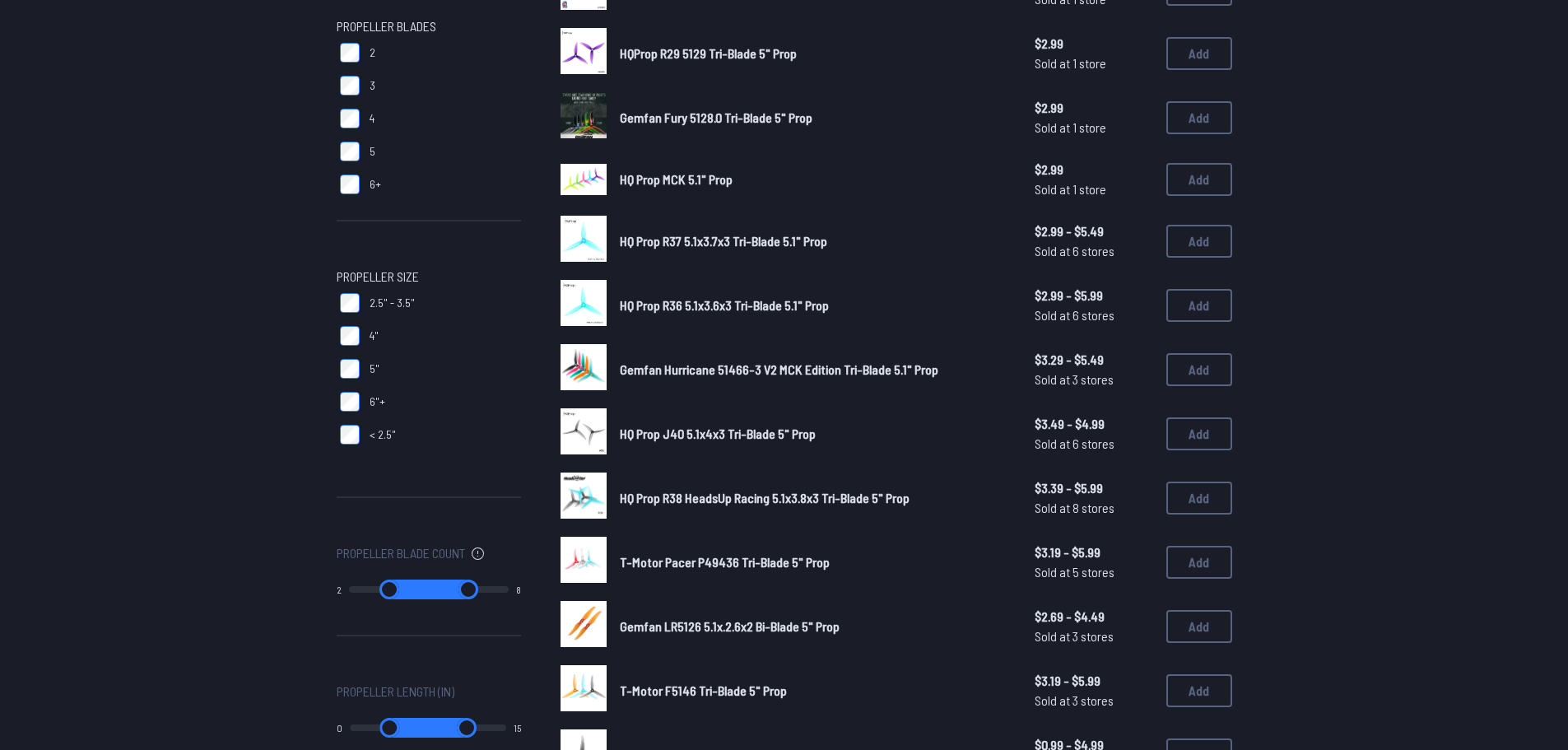
click at [642, 442] on link "HQ Prop J40 5.1x4x3 Tri-Blade 5" Prop" at bounding box center [814, 434] width 389 height 20
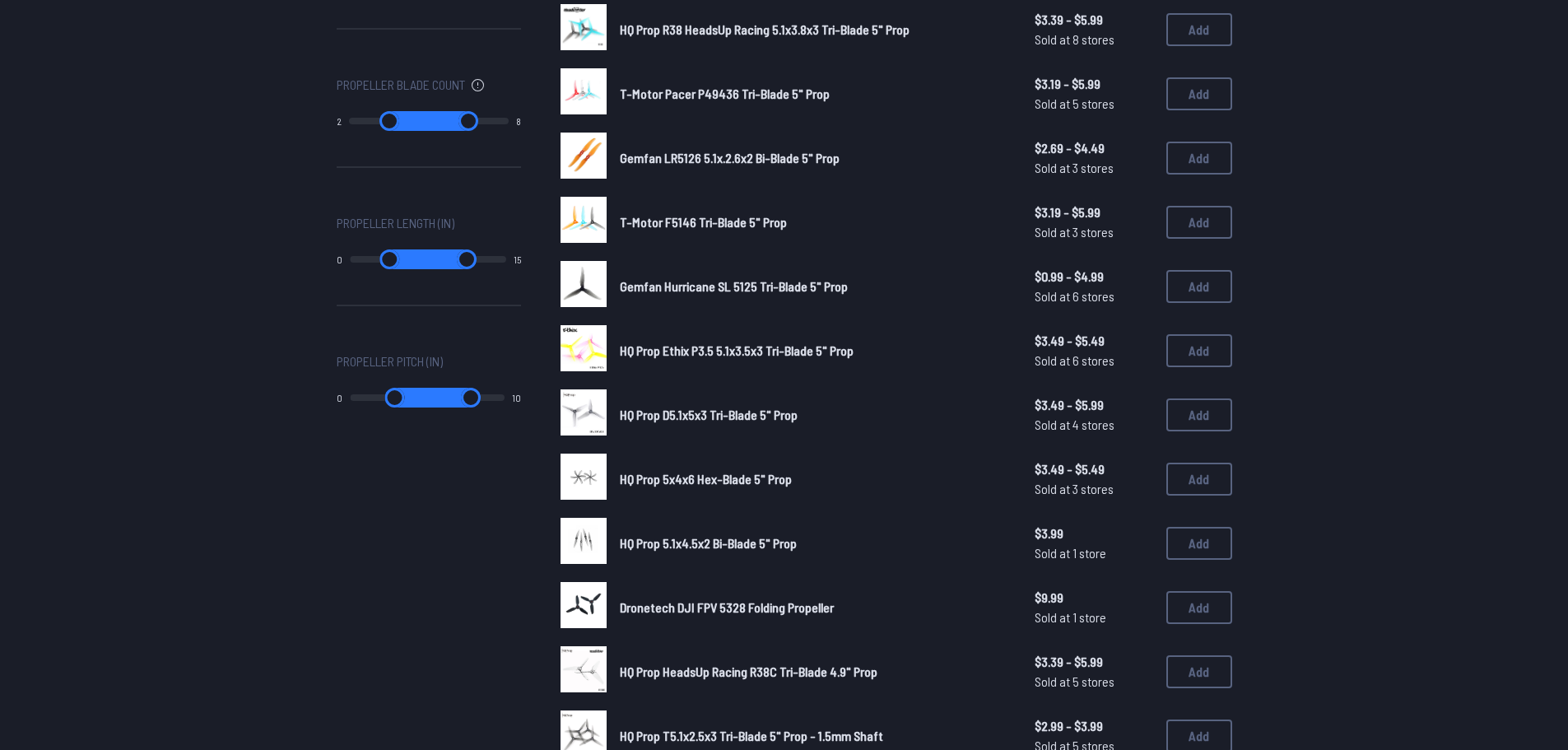
scroll to position [741, 0]
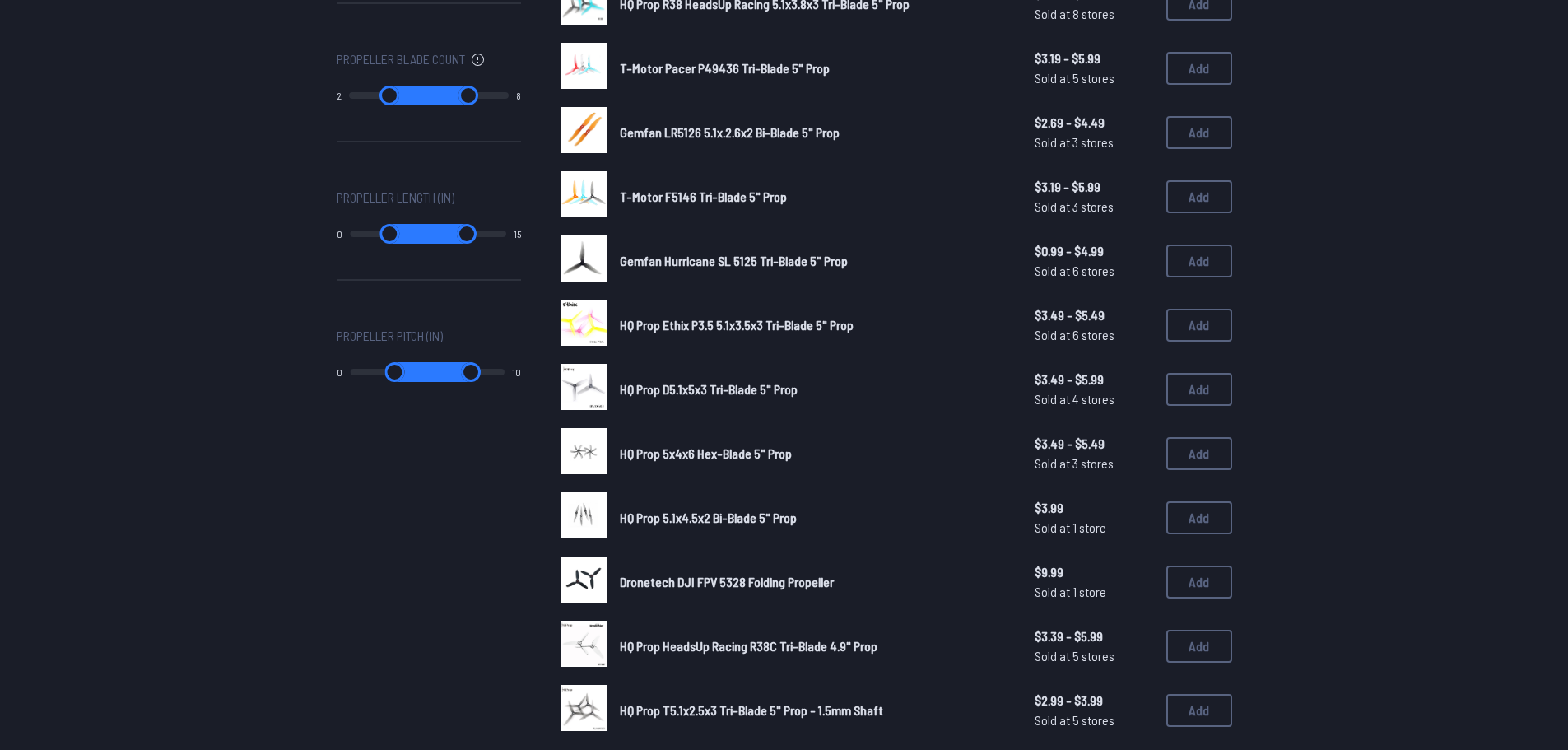
click at [663, 266] on span "Gemfan Hurricane SL 5125 Tri-Blade 5" Prop" at bounding box center [733, 261] width 228 height 15
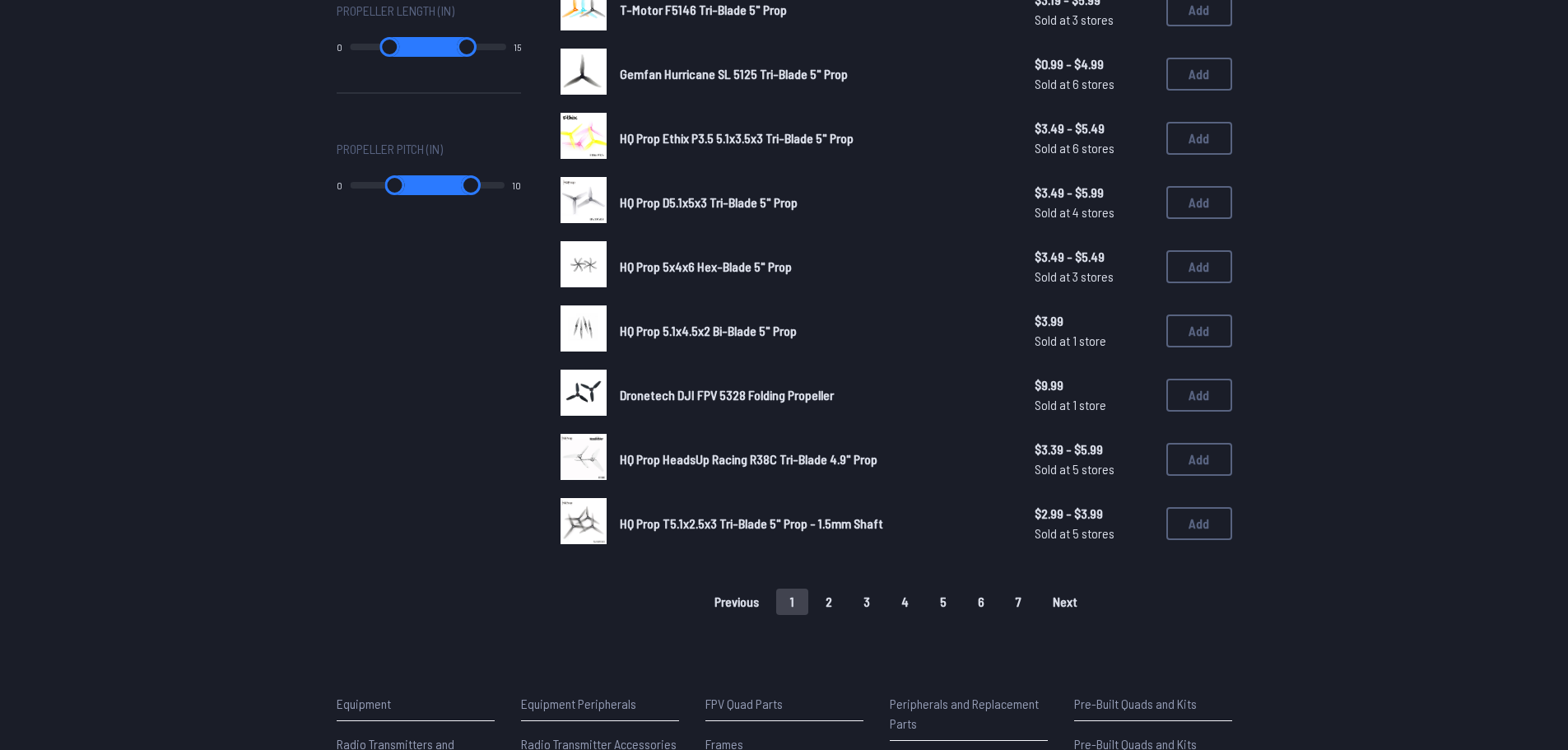
scroll to position [988, 0]
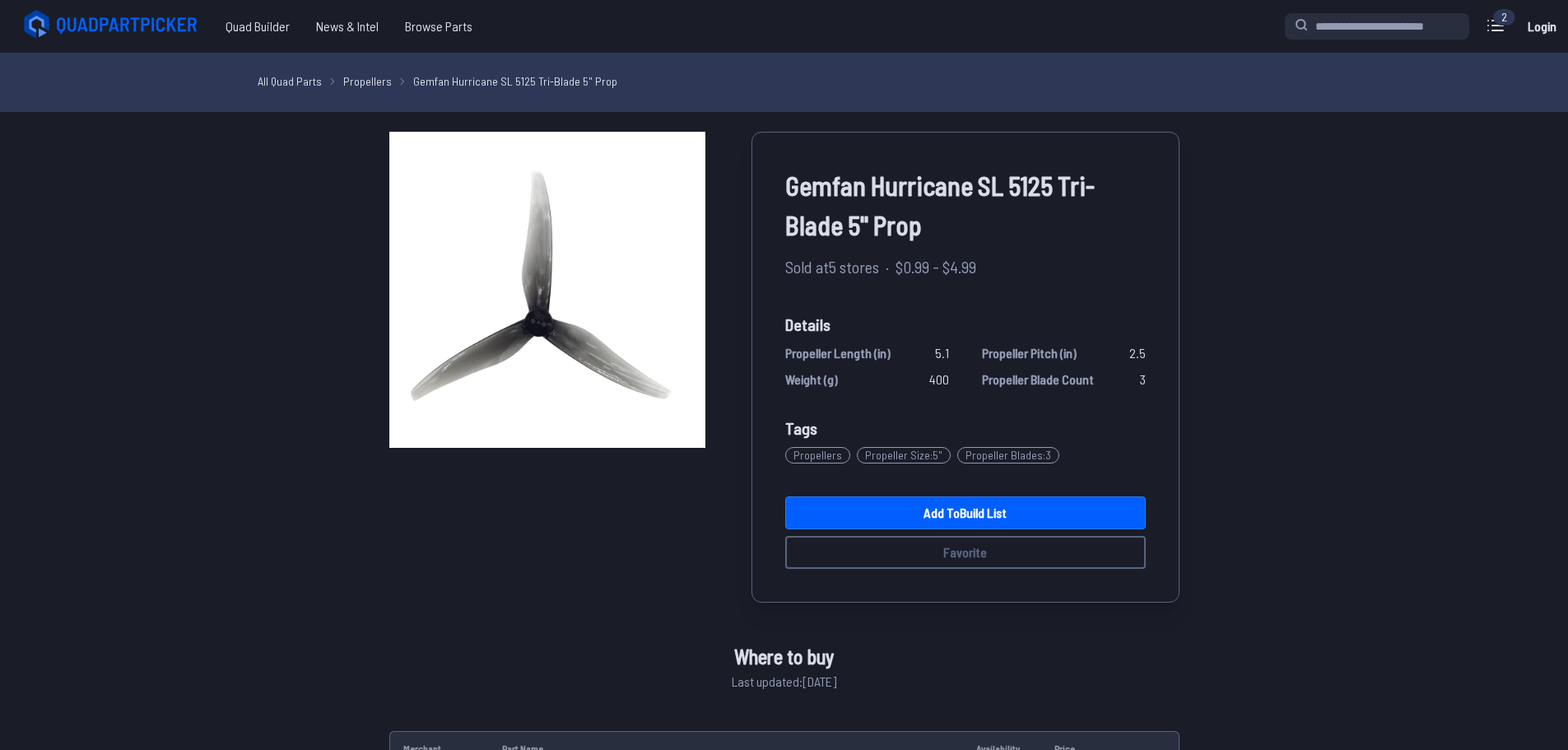
scroll to position [988, 0]
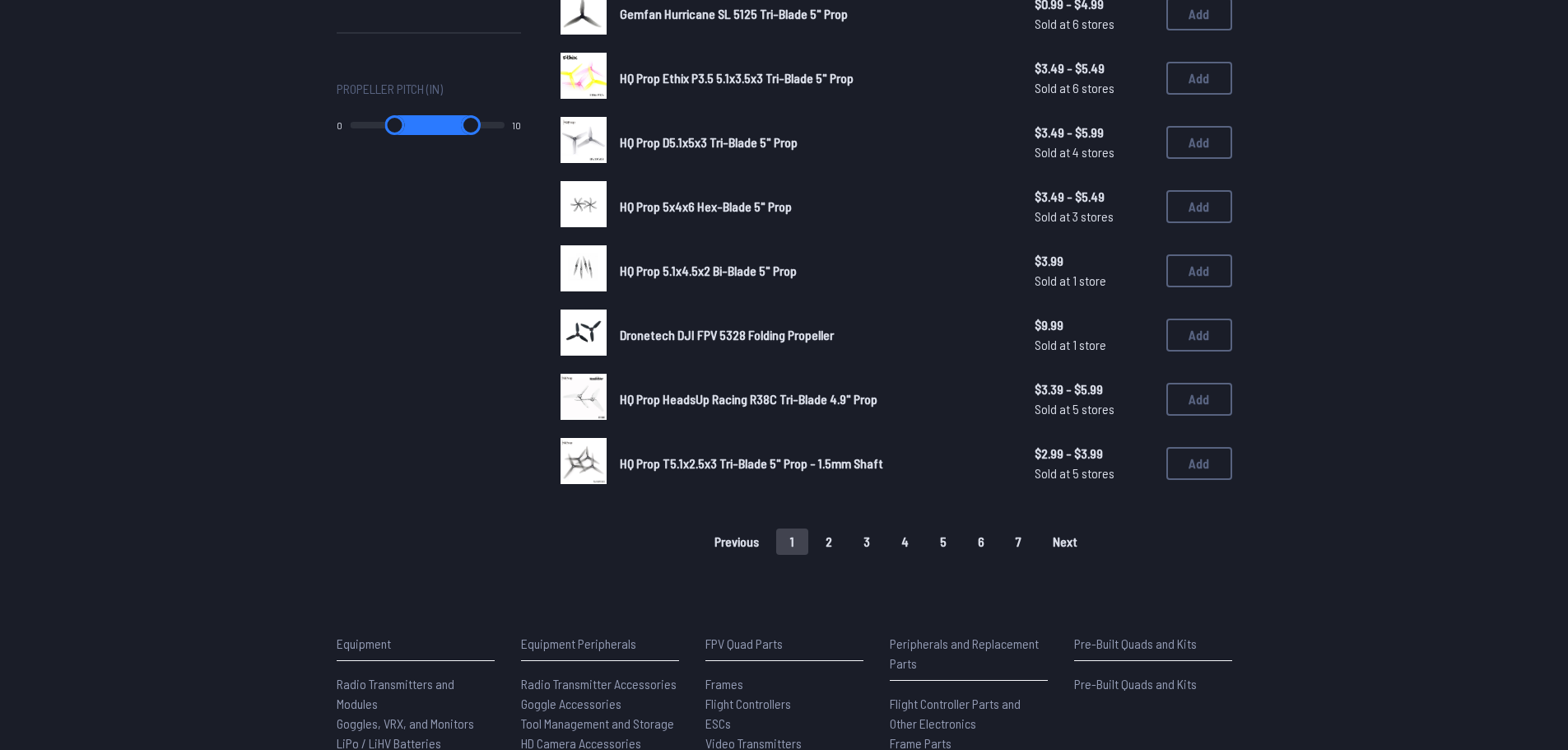
click at [656, 333] on span "Dronetech DJI FPV 5328 Folding Propeller" at bounding box center [727, 334] width 214 height 15
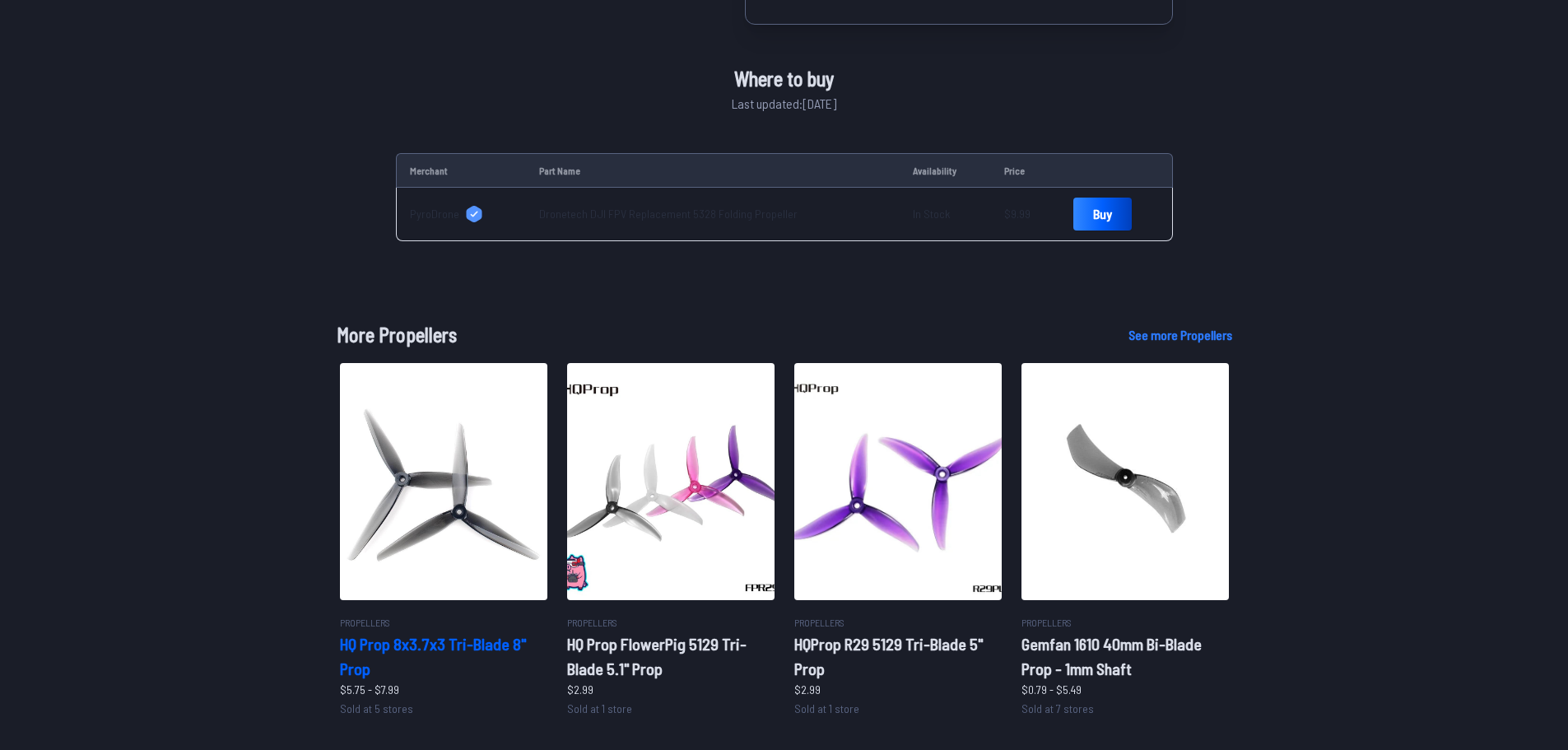
scroll to position [589, 0]
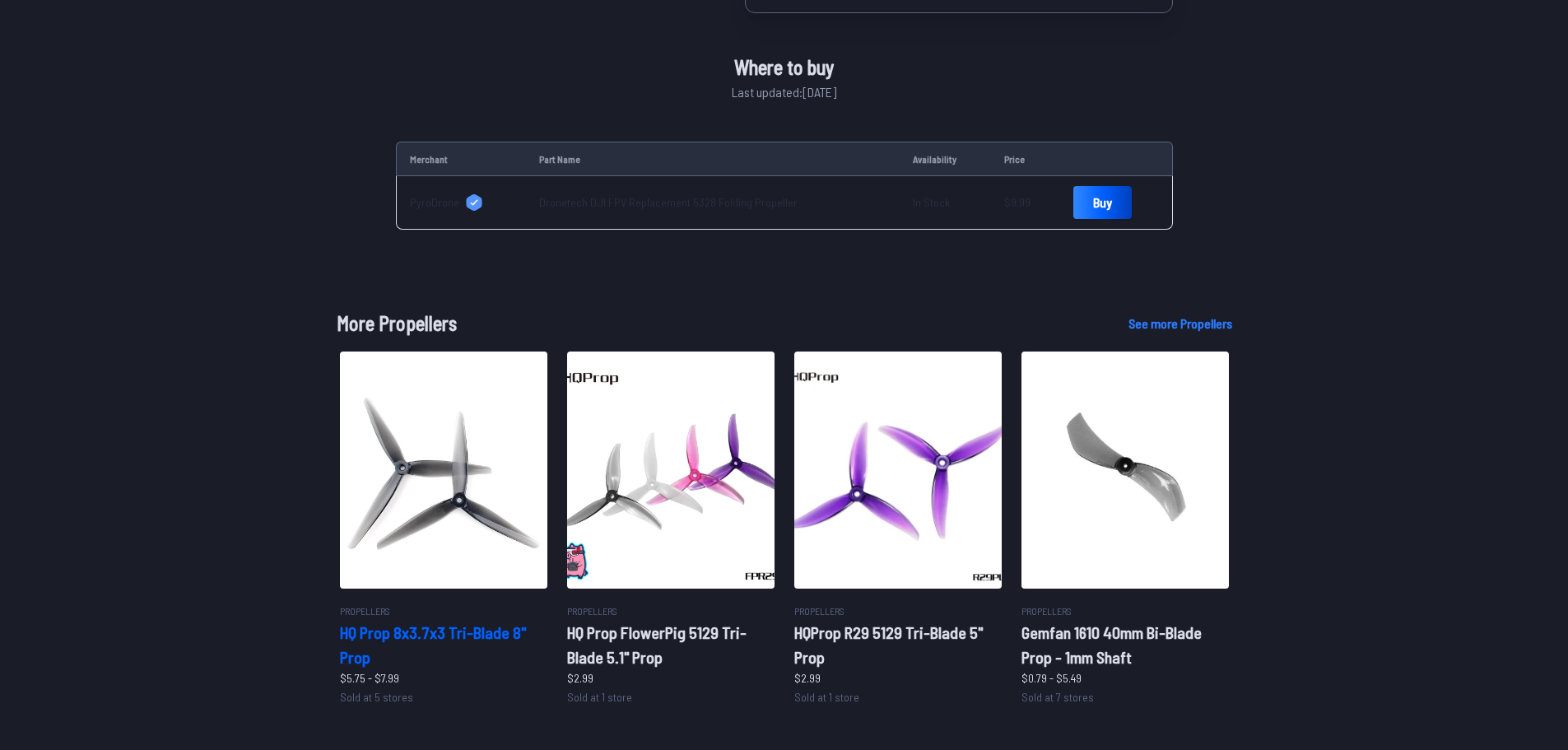
click at [470, 641] on h2 "HQ Prop 8x3.7x3 Tri-Blade 8" Prop" at bounding box center [443, 645] width 207 height 50
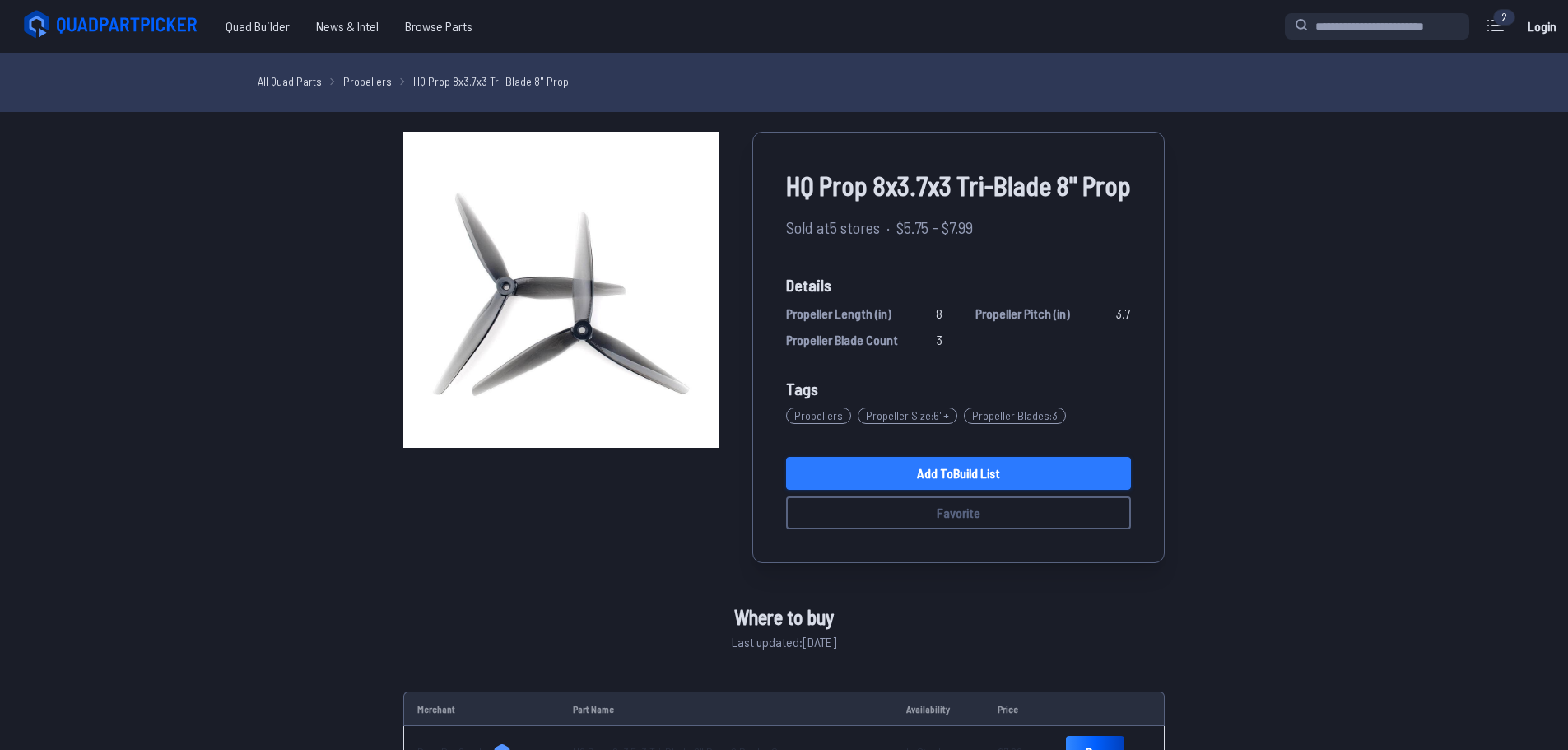
click at [901, 468] on link "Add to Build List" at bounding box center [958, 473] width 345 height 32
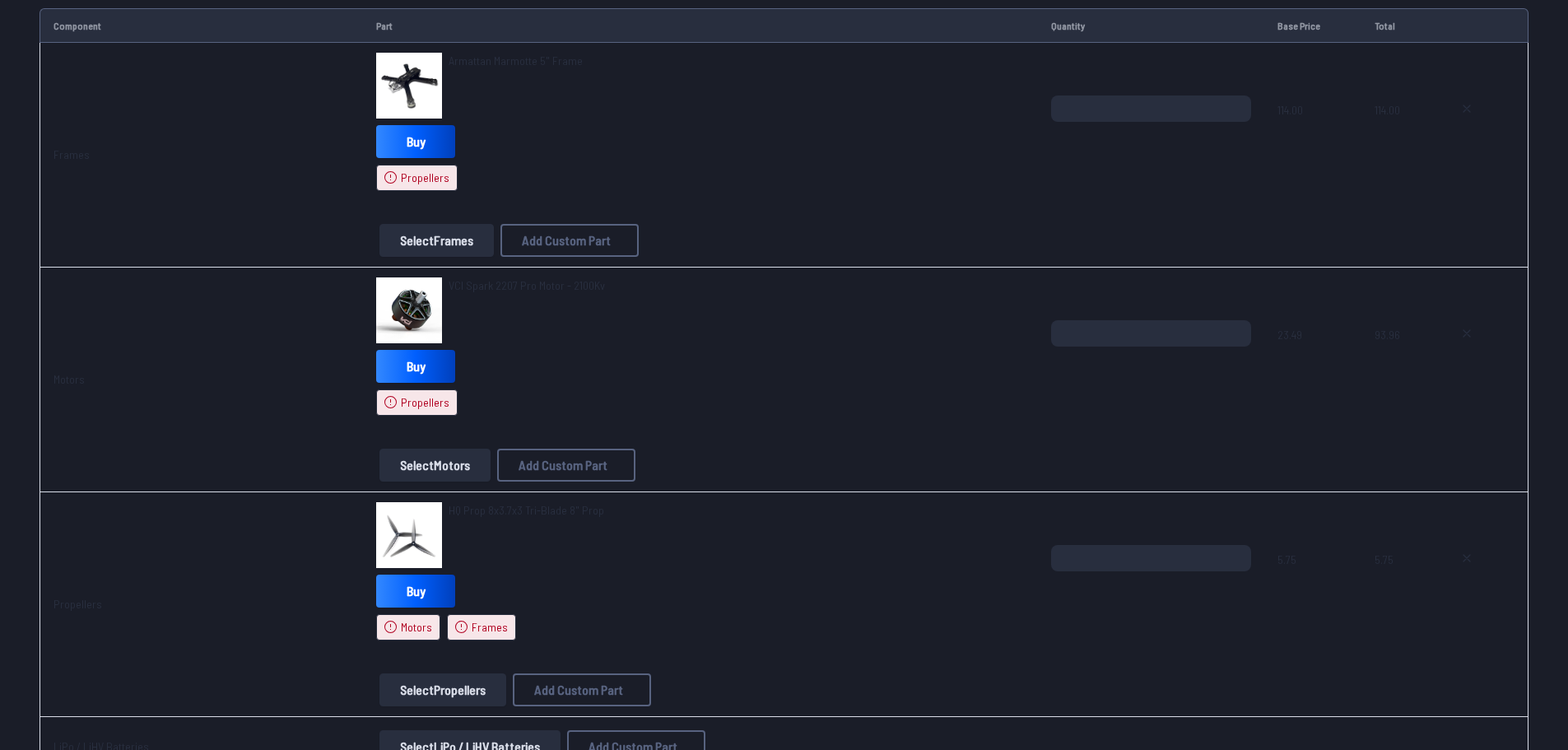
scroll to position [494, 0]
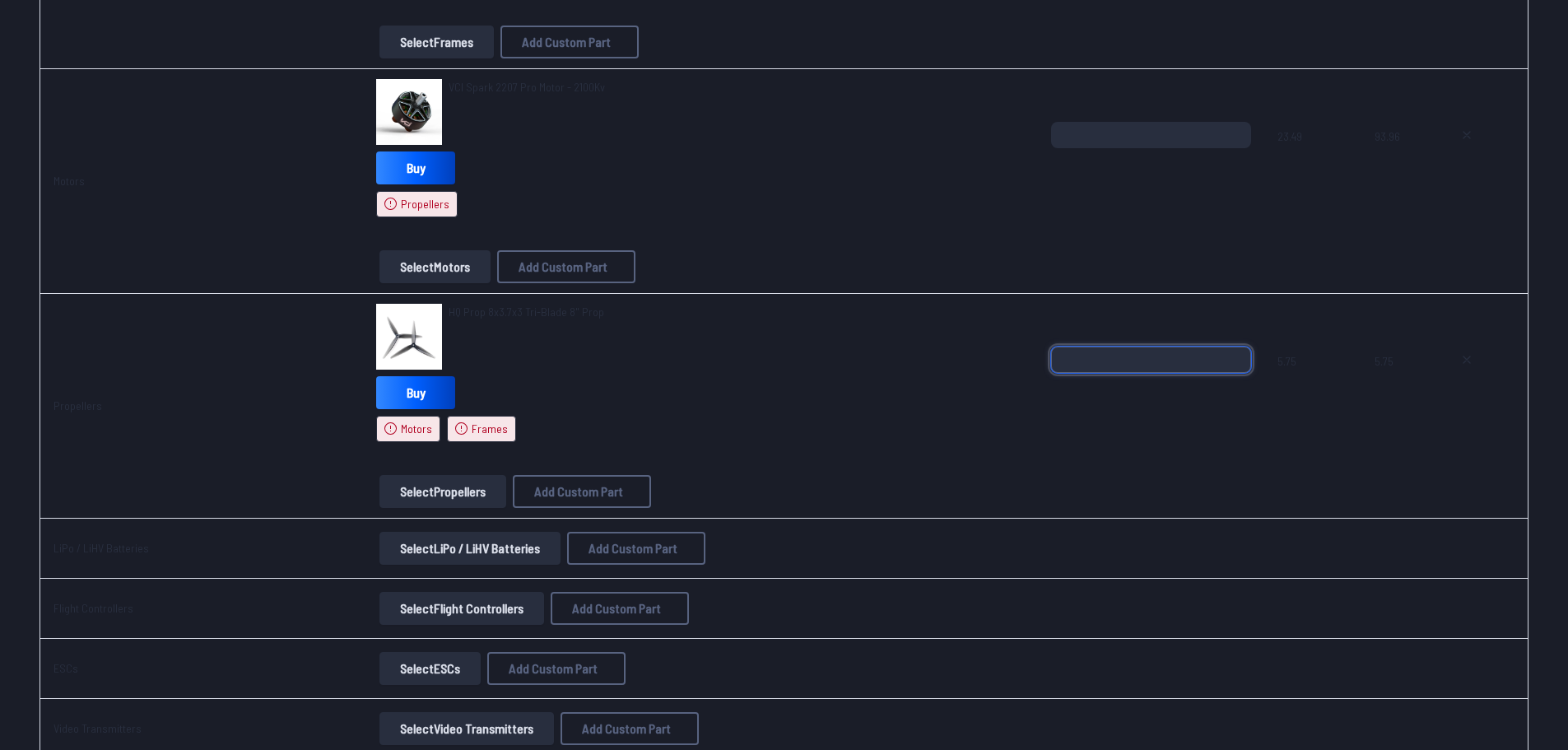
type input "*"
click at [1231, 364] on input "*" at bounding box center [1152, 360] width 201 height 27
click at [761, 367] on div "HQ Prop 8x3.7x3 Tri-Blade 8" Prop" at bounding box center [700, 336] width 647 height 66
click at [1465, 355] on icon at bounding box center [1467, 360] width 13 height 13
type textarea "**********"
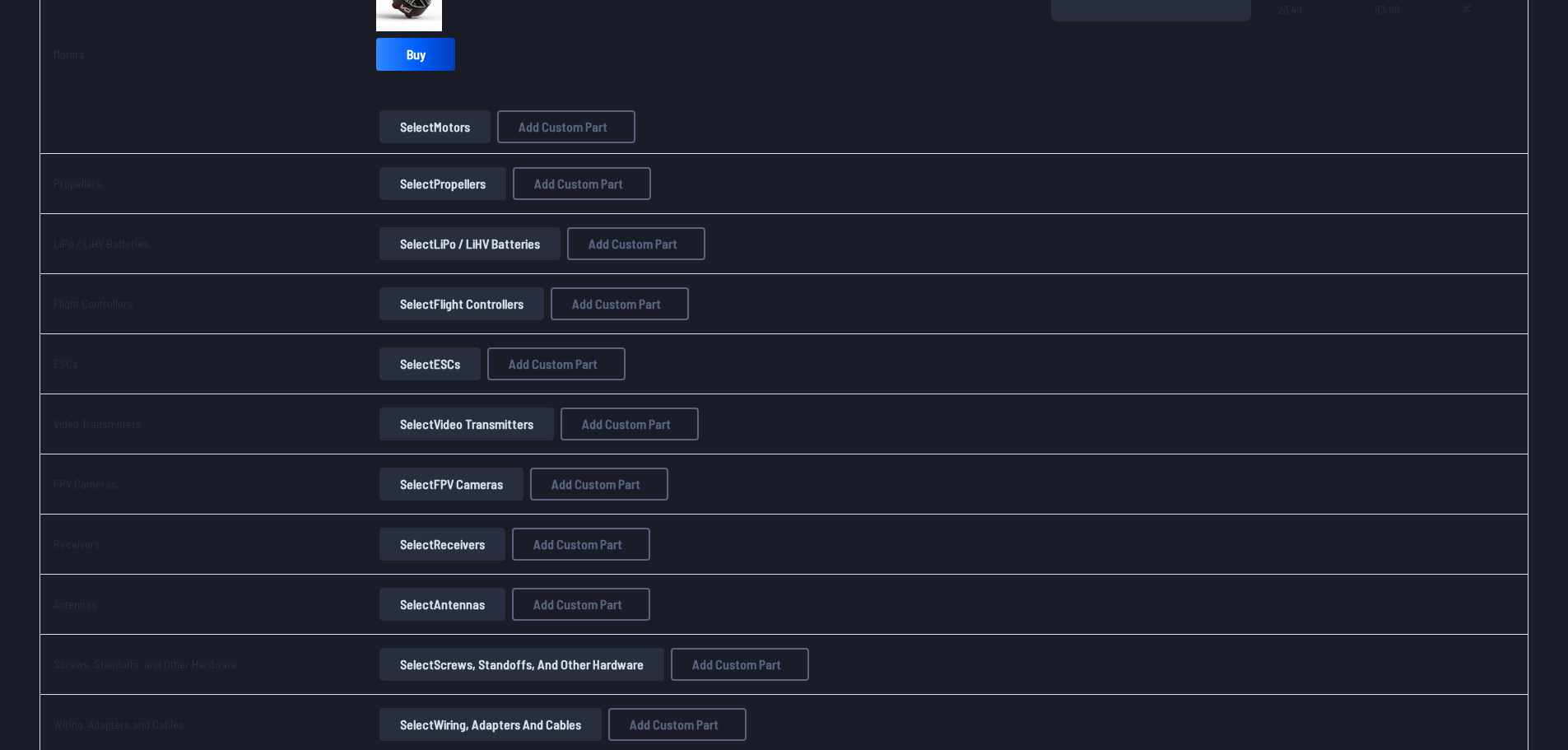
scroll to position [407, 0]
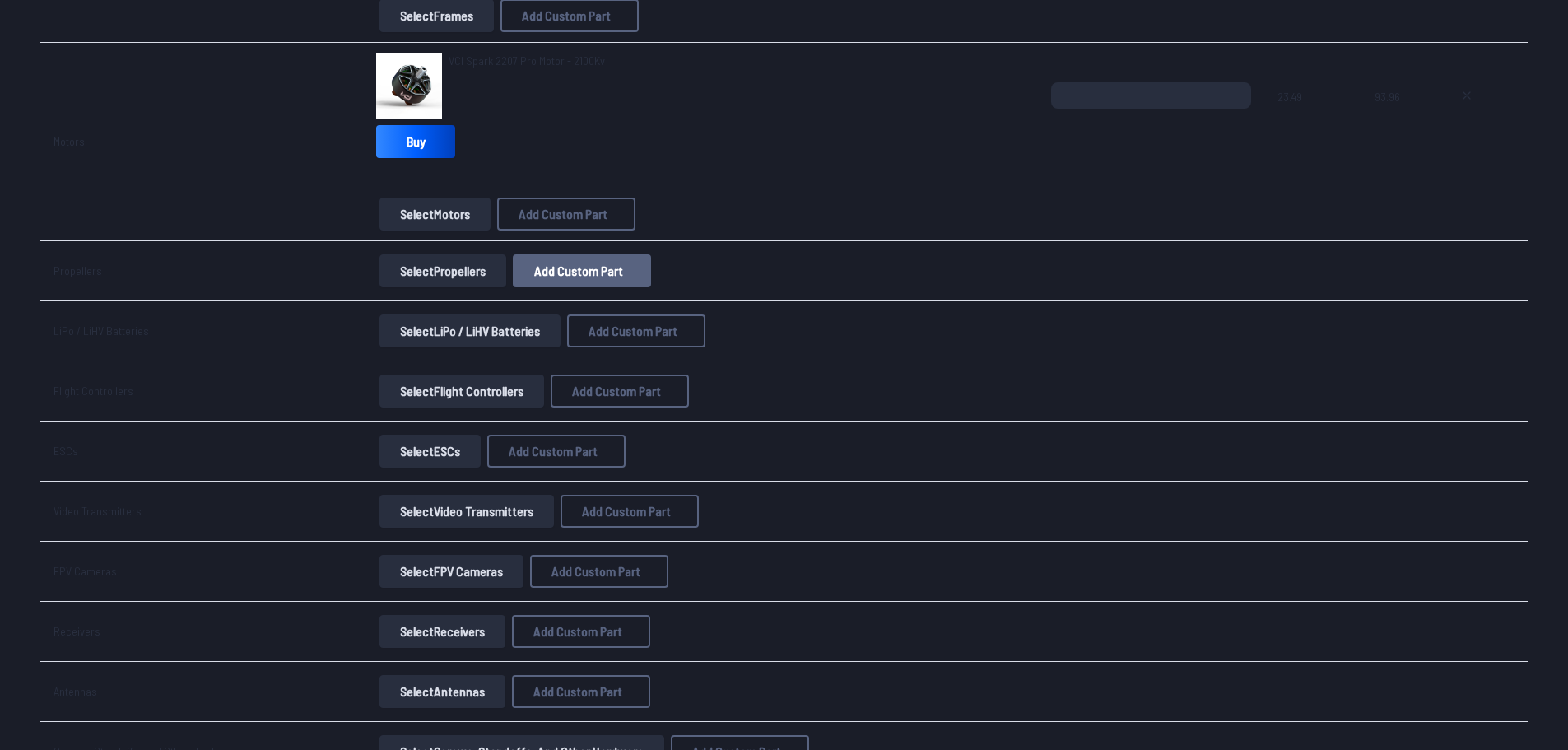
click at [558, 270] on span "Add Custom Part" at bounding box center [578, 271] width 89 height 13
select select "**********"
drag, startPoint x: 957, startPoint y: 126, endPoint x: 644, endPoint y: 205, distance: 322.8
click at [952, 146] on icon at bounding box center [945, 154] width 15 height 15
click at [457, 260] on button "Select Propellers" at bounding box center [442, 270] width 127 height 32
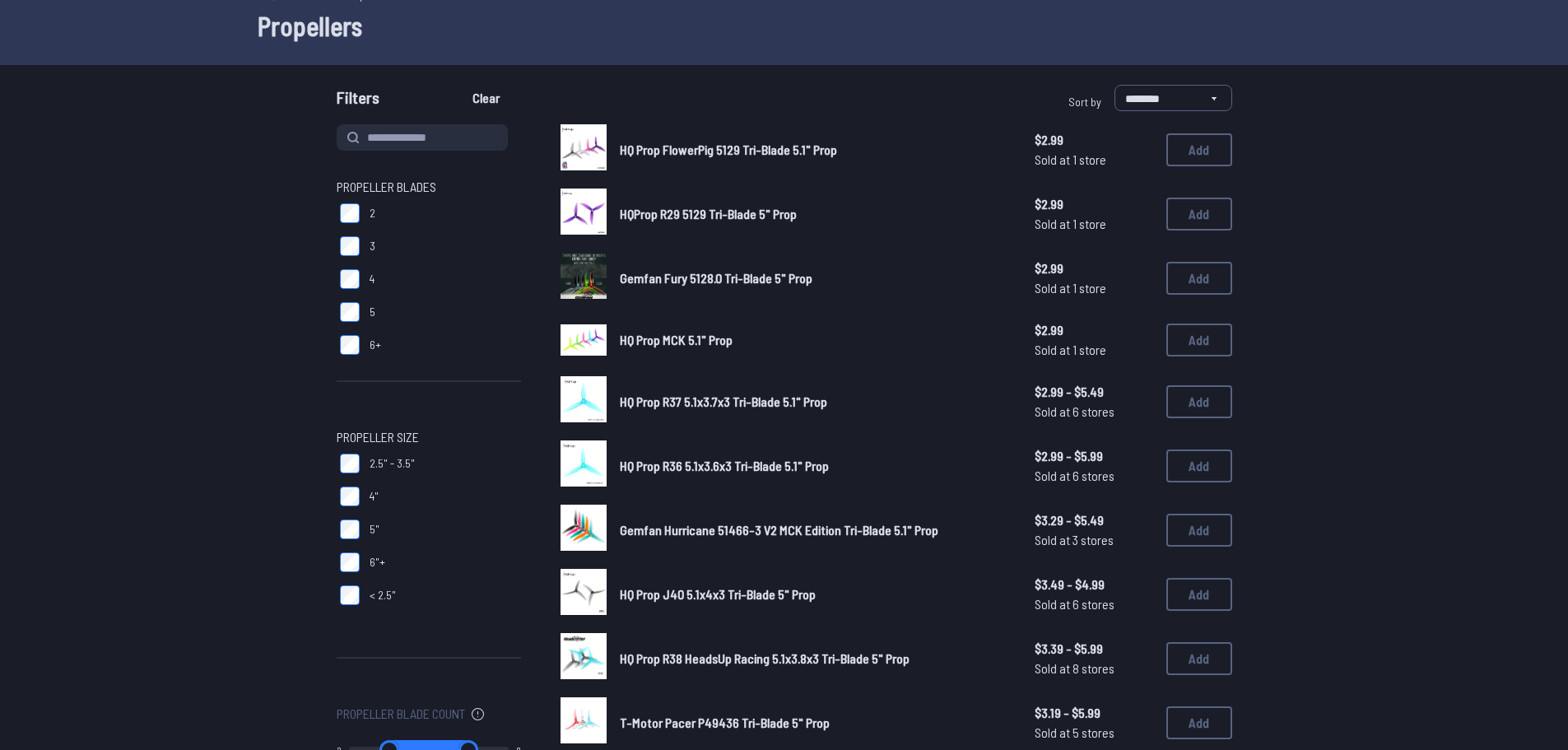
scroll to position [82, 0]
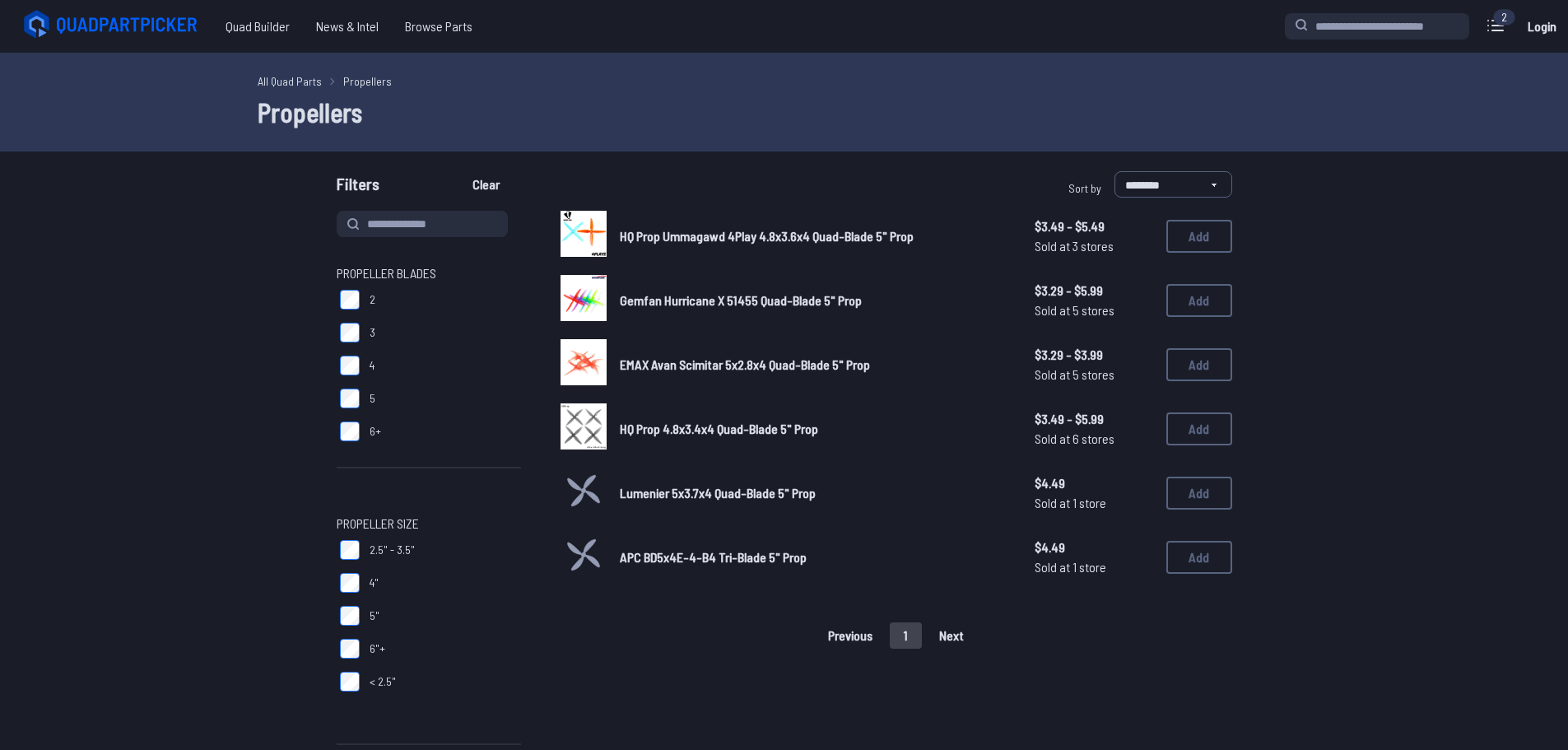
click at [672, 439] on link "HQ Prop 4.8x3.4x4 Quad-Blade 5" Prop" at bounding box center [814, 429] width 389 height 20
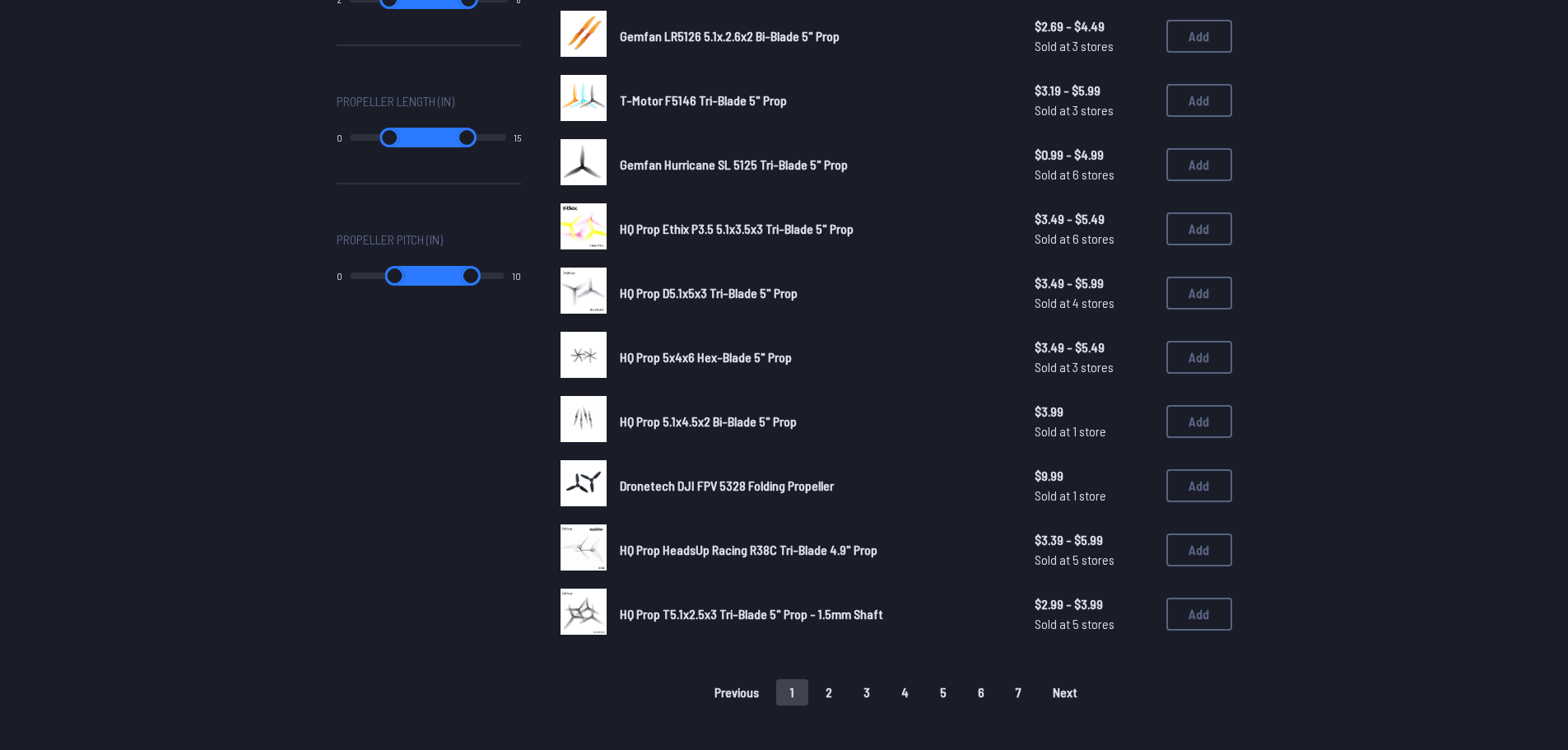
scroll to position [906, 0]
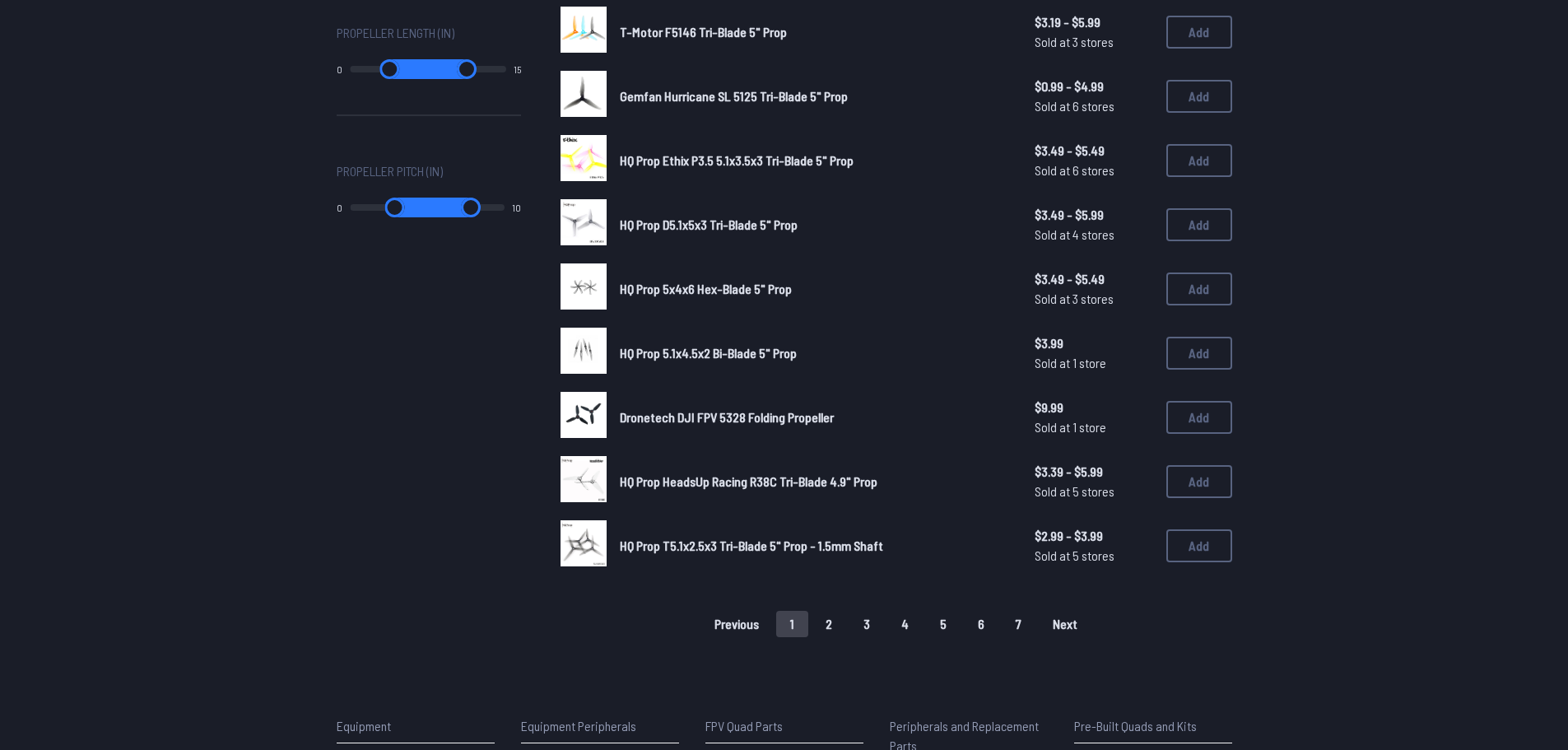
click at [692, 426] on link "Dronetech DJI FPV 5328 Folding Propeller" at bounding box center [814, 418] width 389 height 20
click at [643, 415] on span "Dronetech DJI FPV 5328 Folding Propeller" at bounding box center [727, 417] width 214 height 15
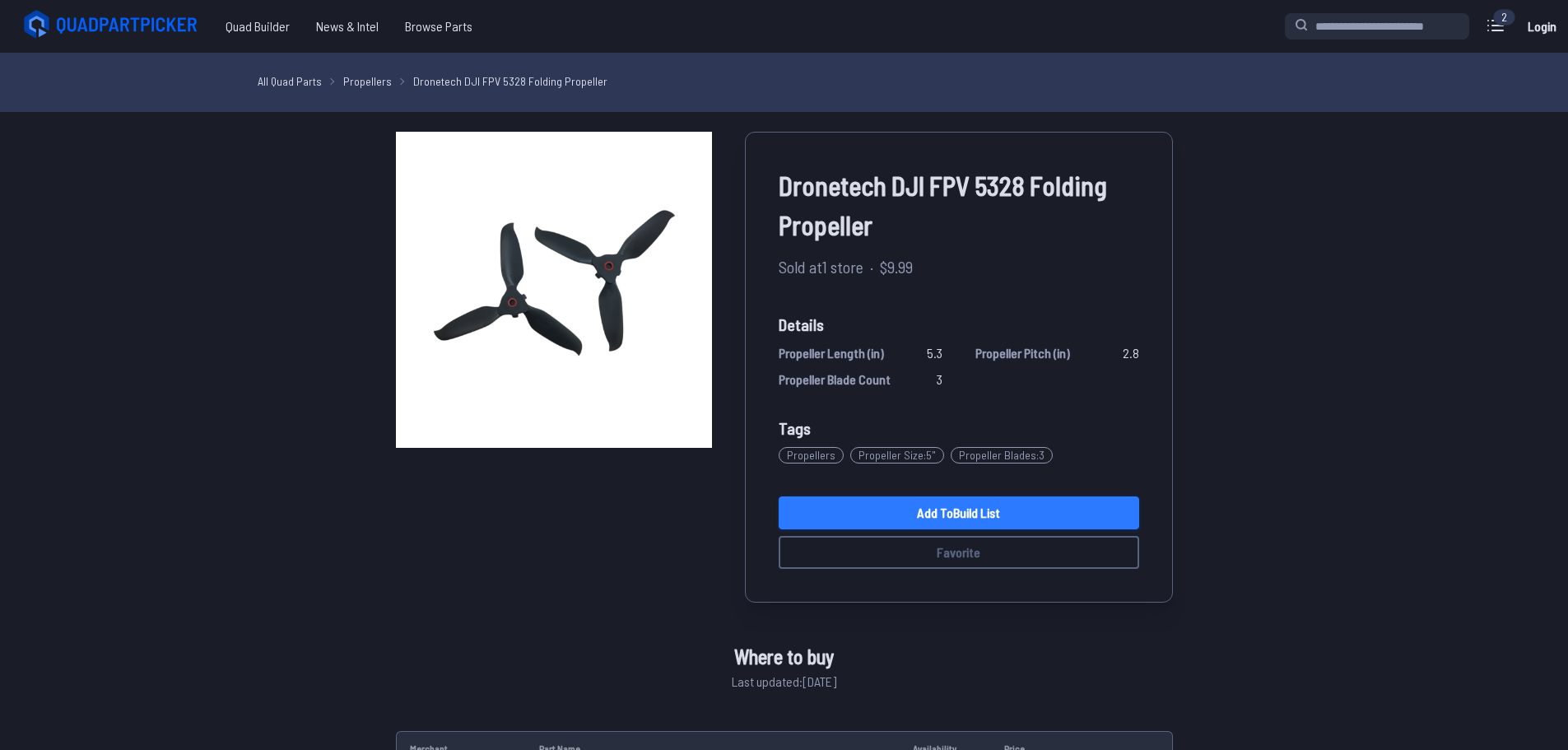
click at [932, 525] on link "Add to Build List" at bounding box center [959, 513] width 361 height 32
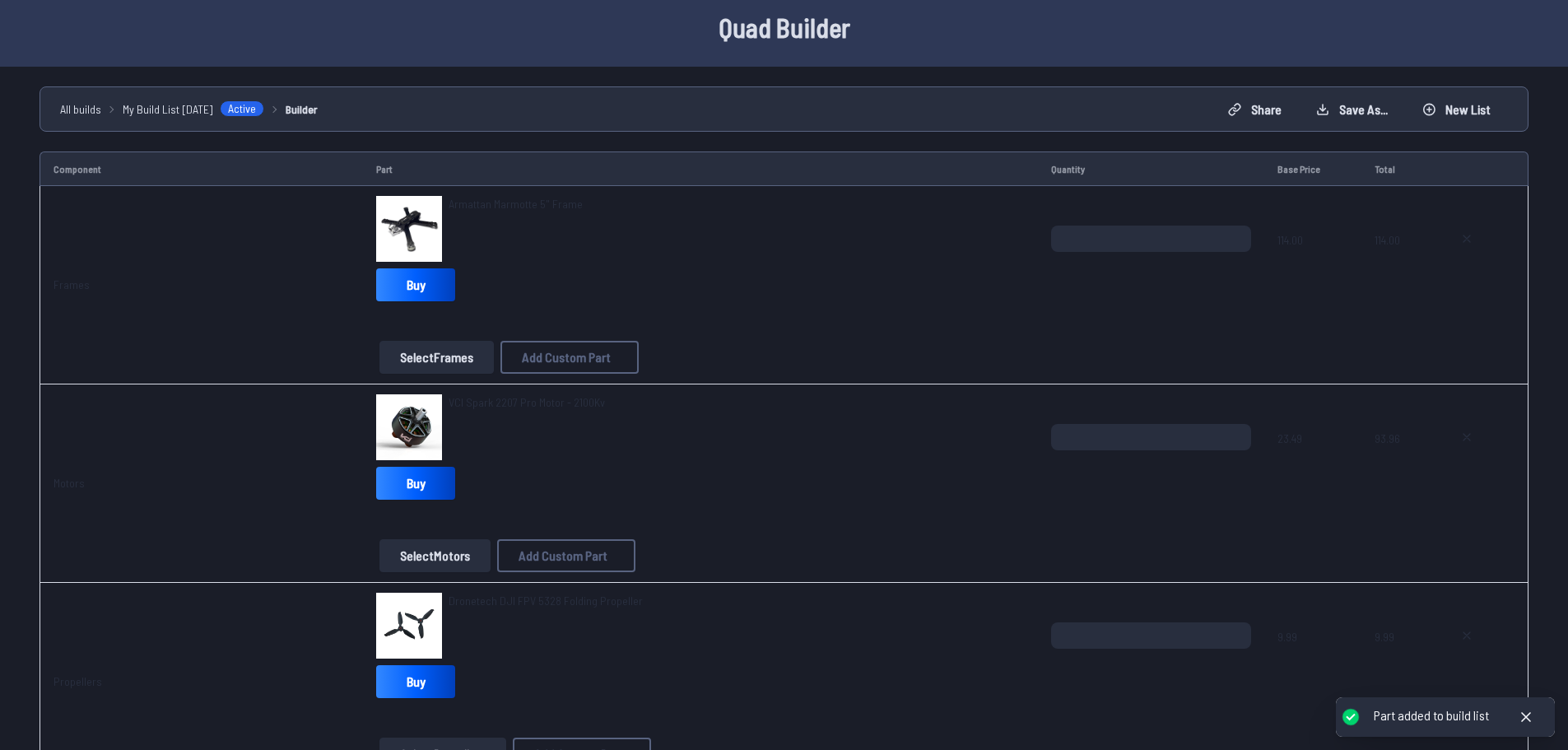
scroll to position [330, 0]
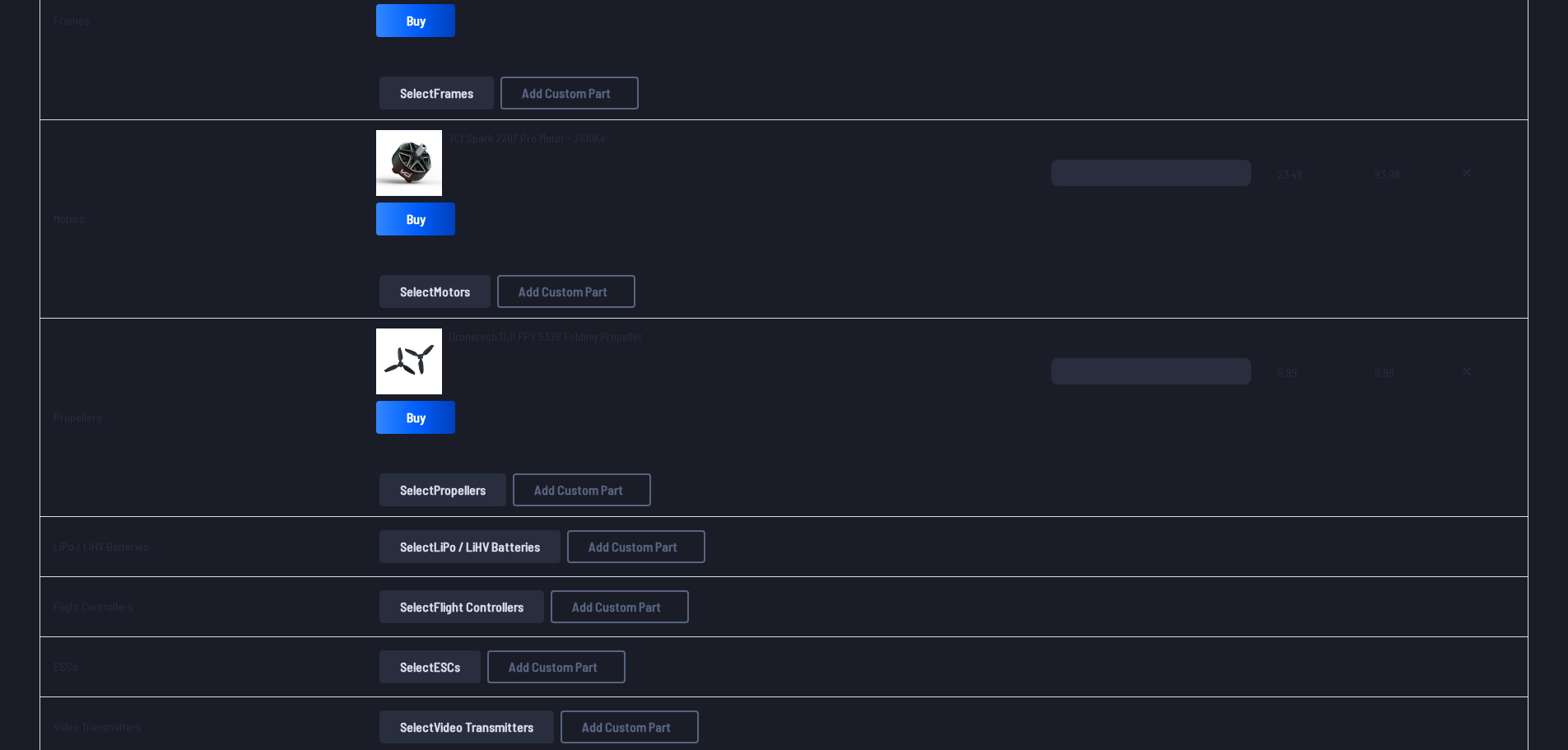
click at [420, 367] on img at bounding box center [409, 361] width 66 height 66
drag, startPoint x: 480, startPoint y: 320, endPoint x: 498, endPoint y: 327, distance: 19.3
click at [492, 325] on td "Dronetech DJI FPV 5328 Folding Propeller Buy Select Propellers Add Custom Part …" at bounding box center [700, 418] width 674 height 199
click at [516, 337] on span "Dronetech DJI FPV 5328 Folding Propeller" at bounding box center [545, 336] width 194 height 14
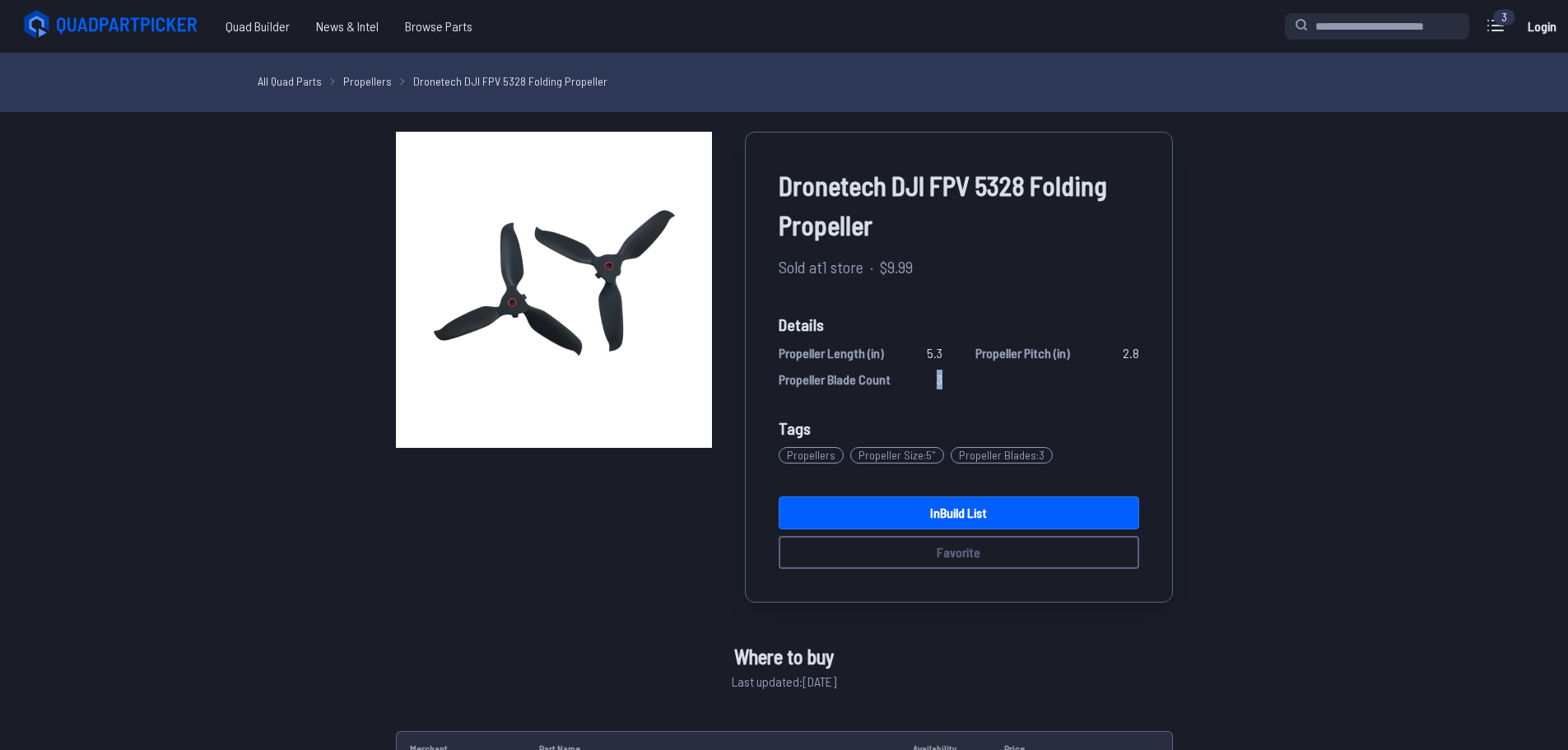
drag, startPoint x: 926, startPoint y: 389, endPoint x: 953, endPoint y: 375, distance: 30.4
click at [953, 375] on div "Propeller Length (in) 5.3 Propeller Pitch (in) 2.8 Propeller Blade Count 3" at bounding box center [959, 366] width 361 height 46
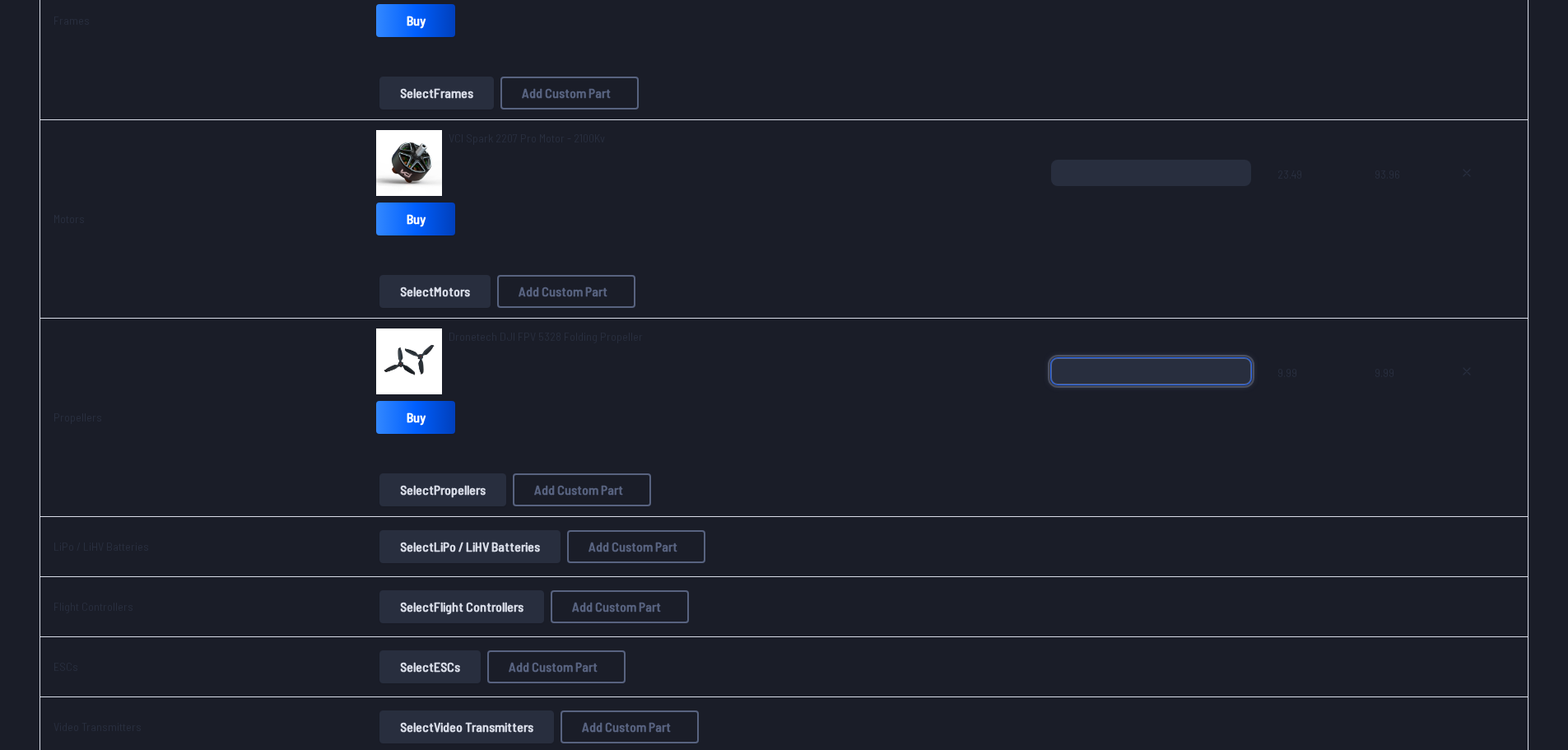
type input "*"
click at [1234, 368] on input "*" at bounding box center [1152, 372] width 201 height 27
click at [975, 339] on div "Dronetech DJI FPV 5328 Folding Propeller" at bounding box center [700, 361] width 647 height 66
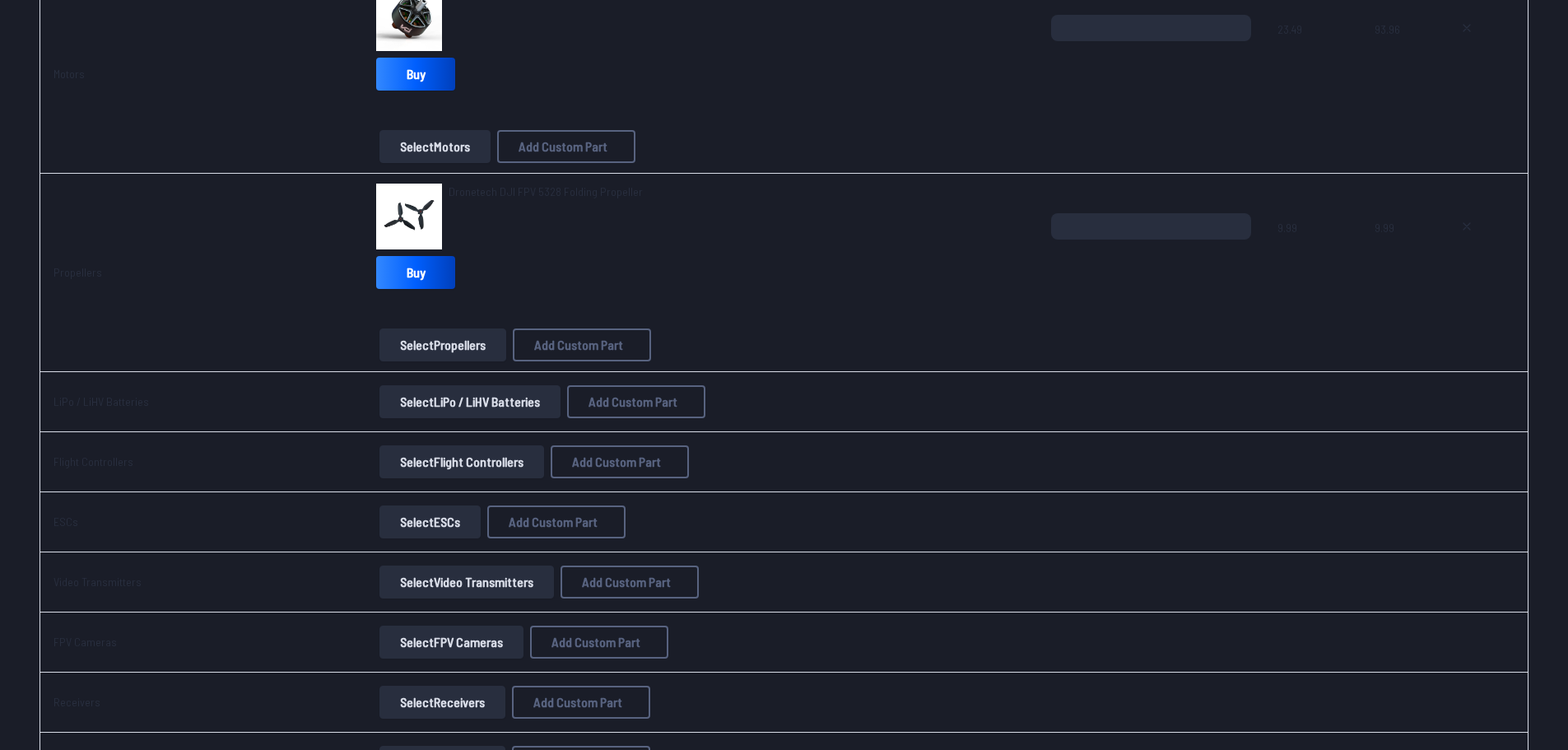
scroll to position [494, 0]
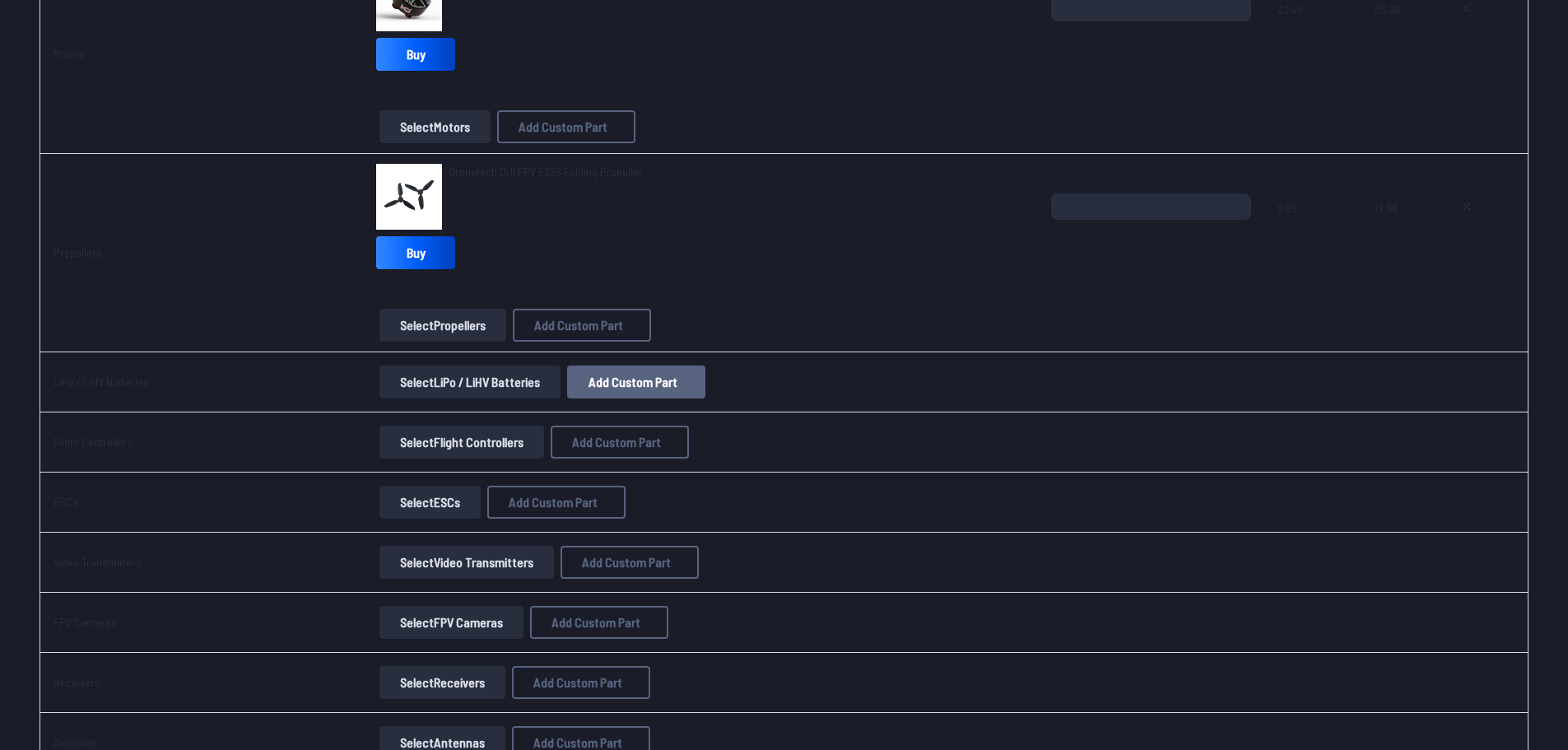
click at [594, 388] on span "Add Custom Part" at bounding box center [632, 382] width 89 height 13
select select "**********"
click at [949, 150] on icon at bounding box center [945, 154] width 8 height 8
click at [420, 382] on button "Select LiPo / LiHV Batteries" at bounding box center [470, 382] width 181 height 32
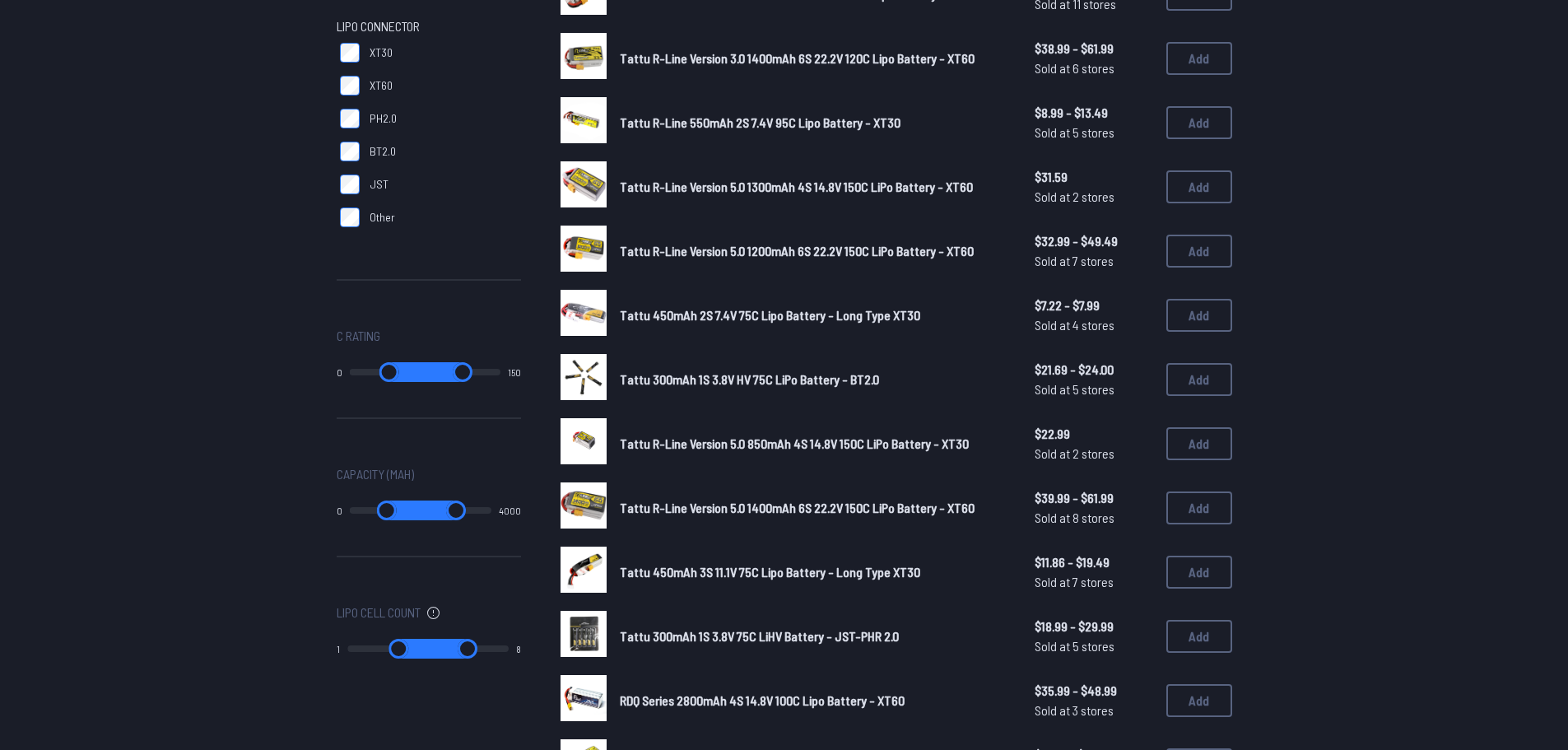
scroll to position [576, 0]
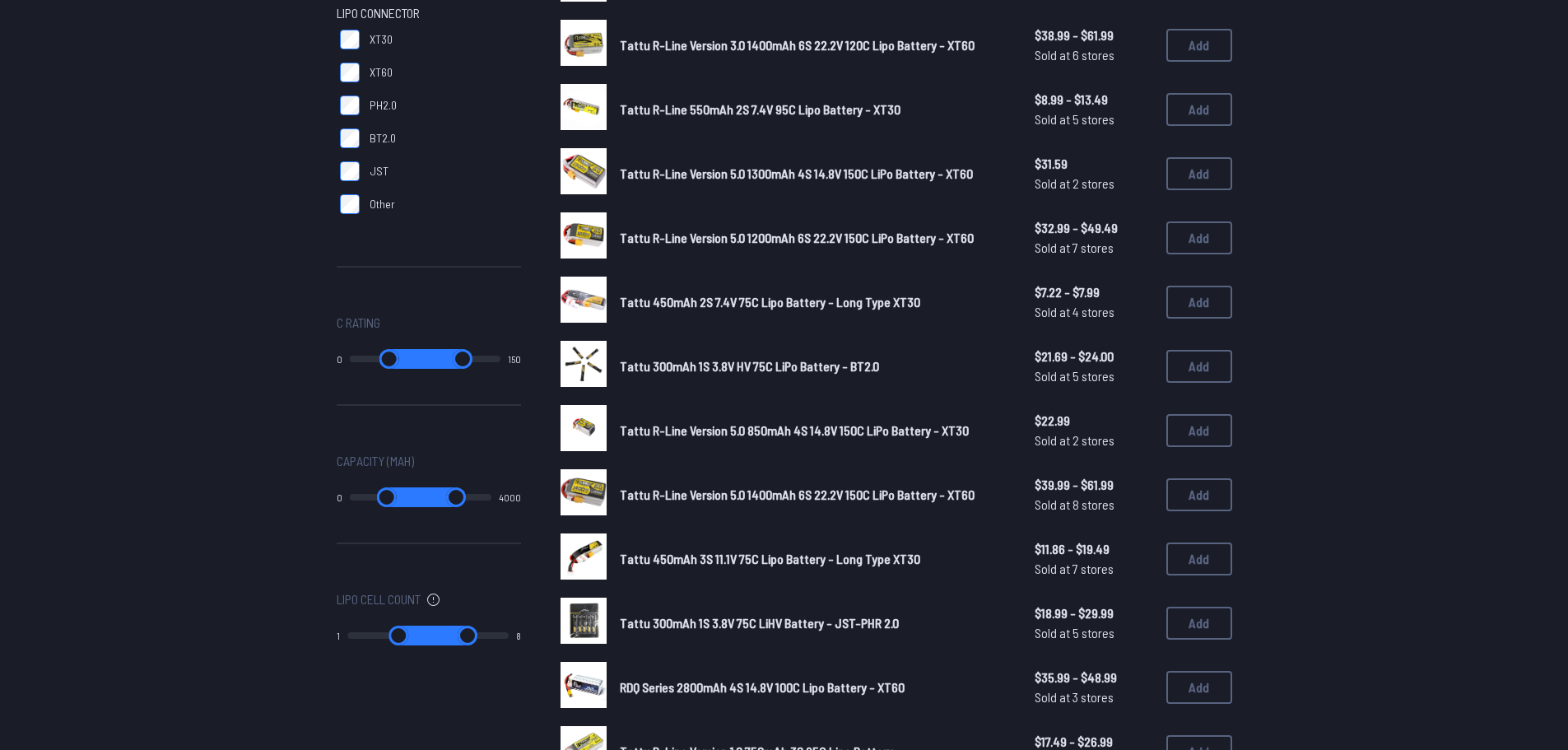
click at [773, 232] on span "Tattu R-Line Version 5.0 1200mAh 6S 22.2V 150C LiPo Battery - XT60" at bounding box center [796, 237] width 354 height 15
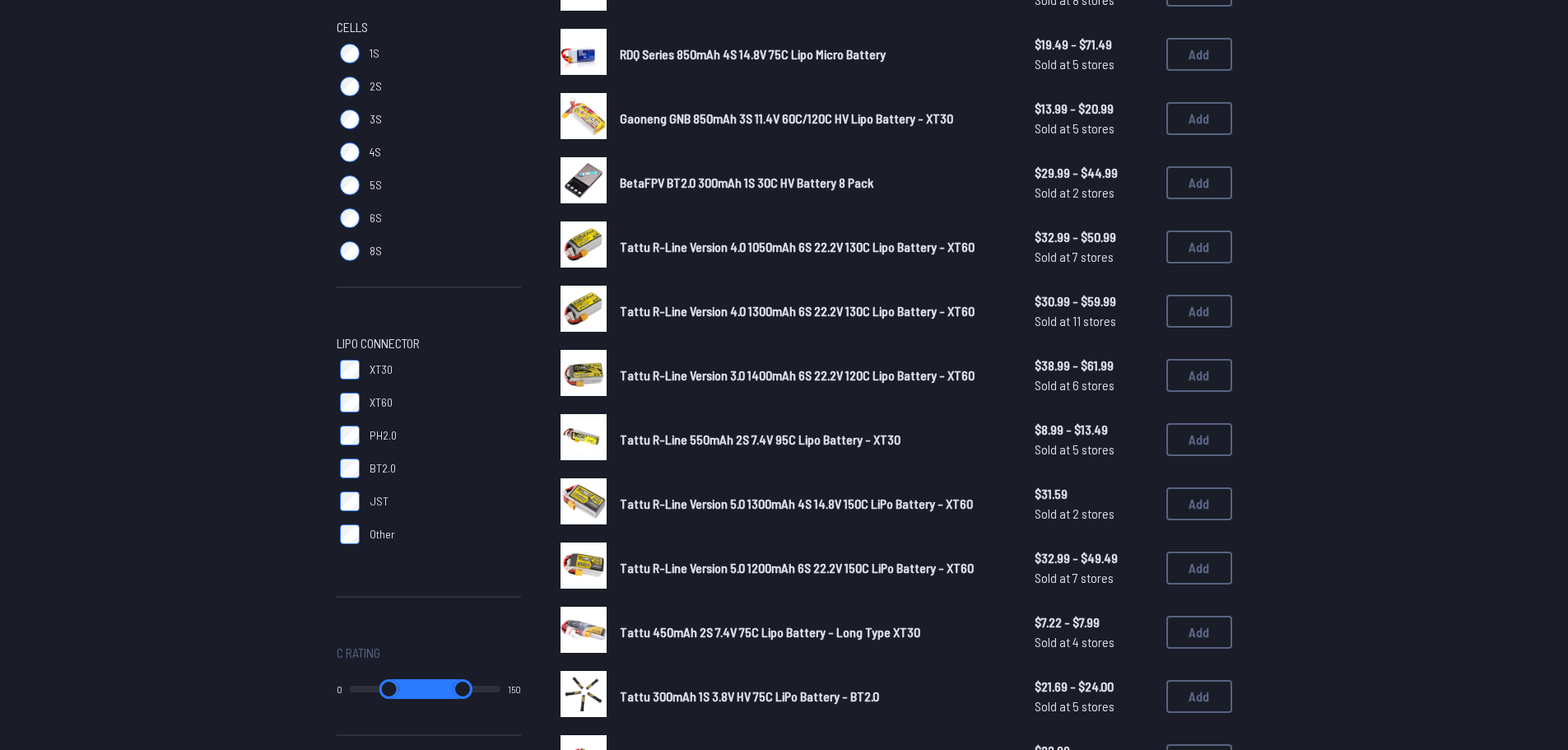
scroll to position [247, 0]
click at [780, 368] on span "Tattu R-Line Version 3.0 1400mAh 6S 22.2V 120C Lipo Battery - XT60" at bounding box center [796, 375] width 354 height 15
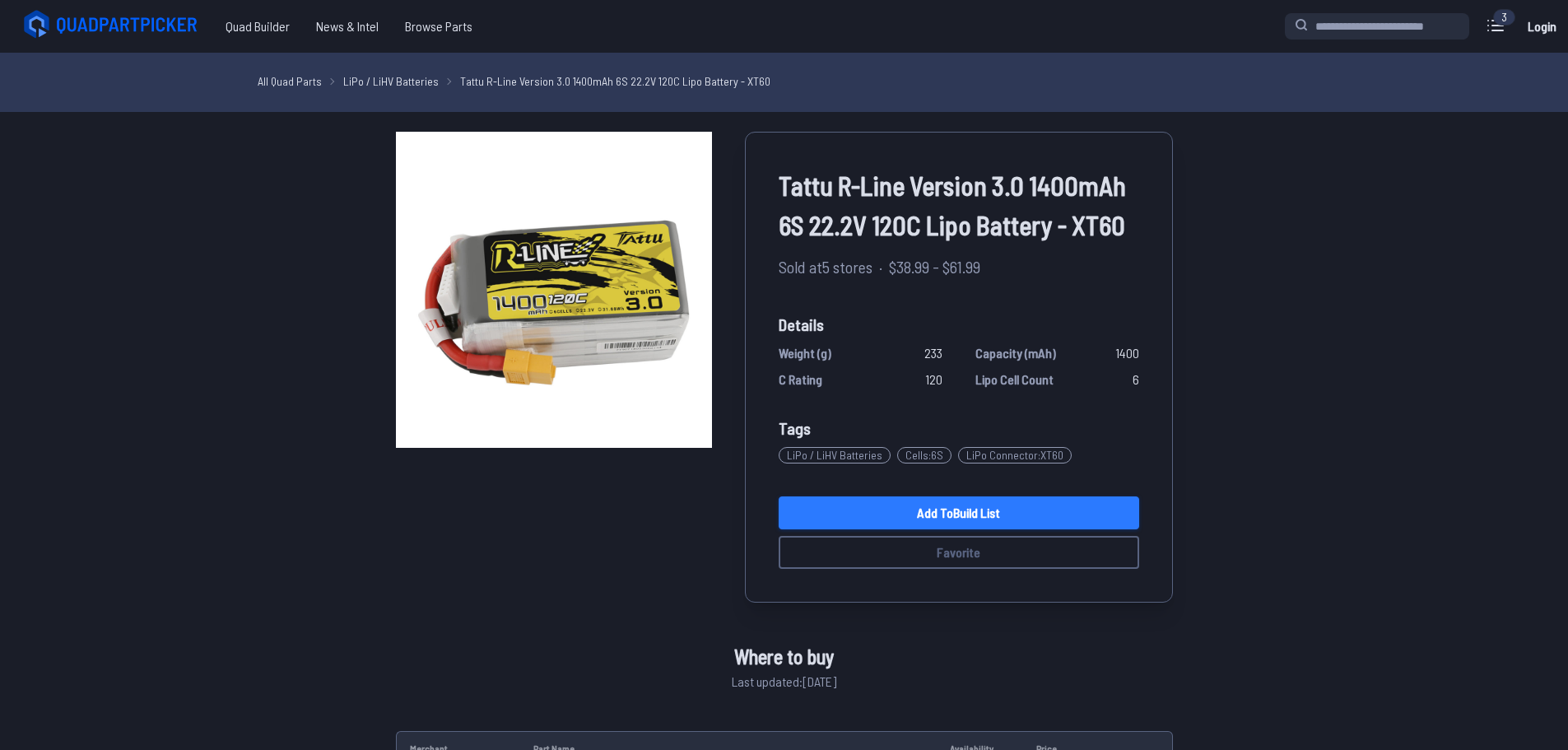
click at [1066, 508] on link "Add to Build List" at bounding box center [959, 513] width 361 height 32
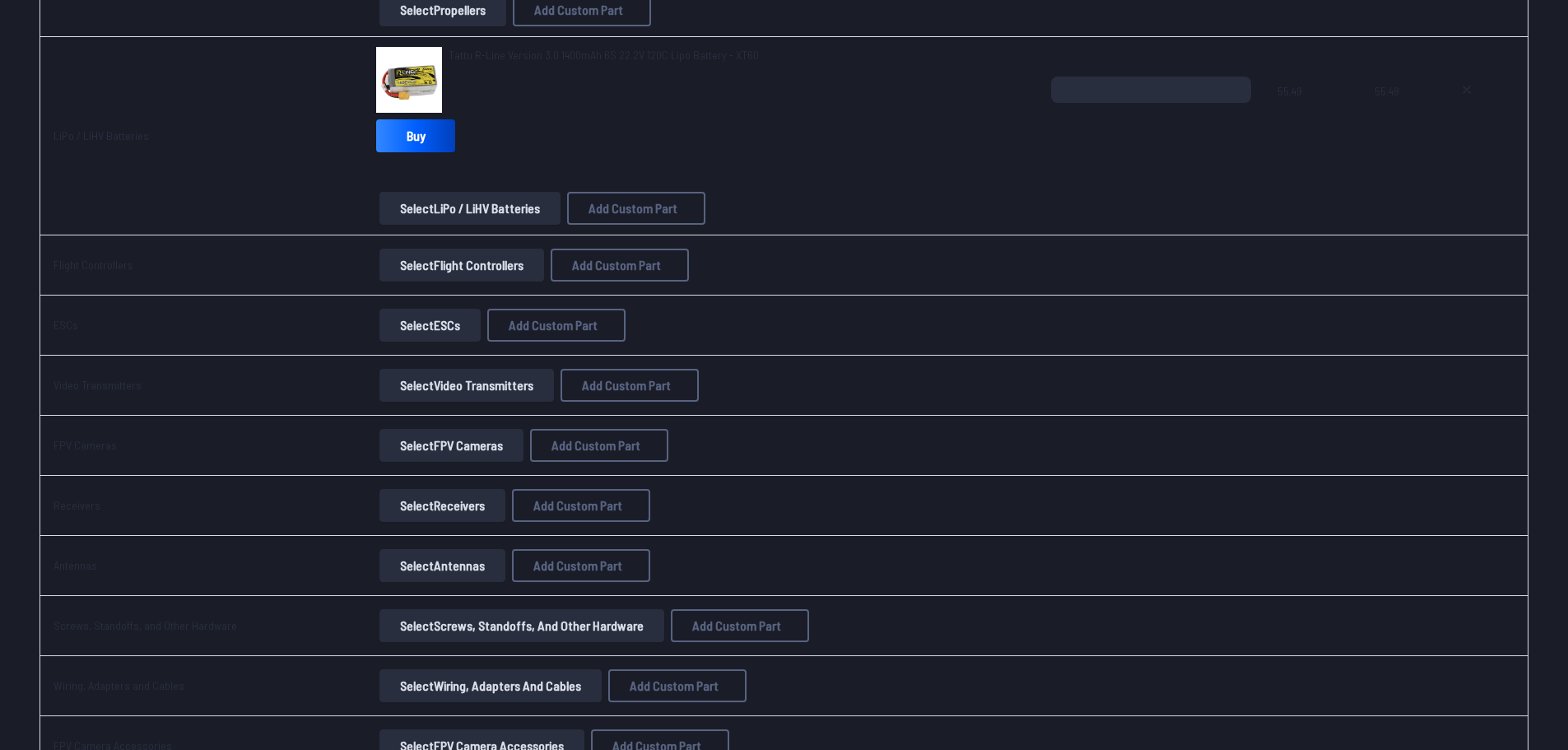
scroll to position [824, 0]
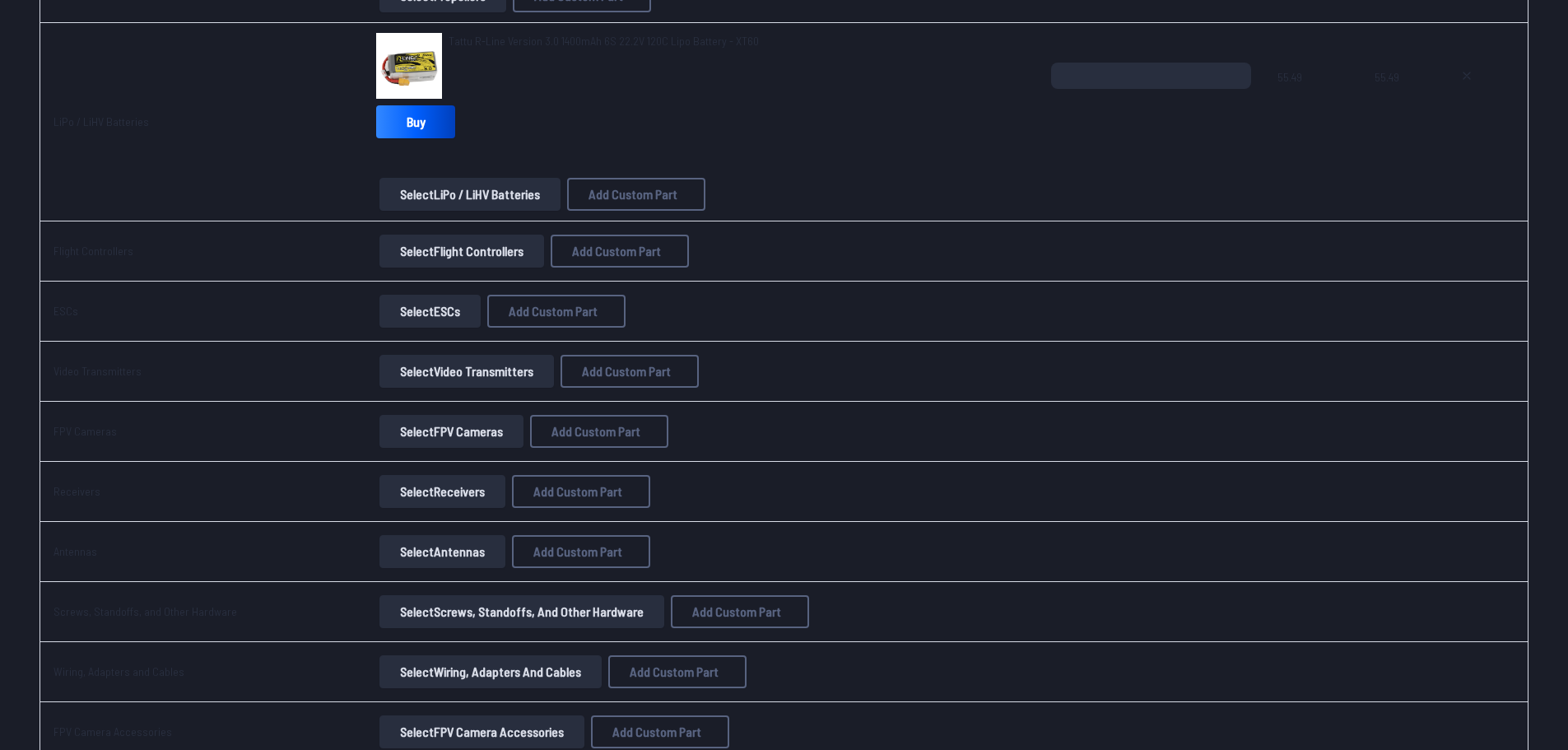
click at [504, 255] on button "Select Flight Controllers" at bounding box center [461, 251] width 164 height 32
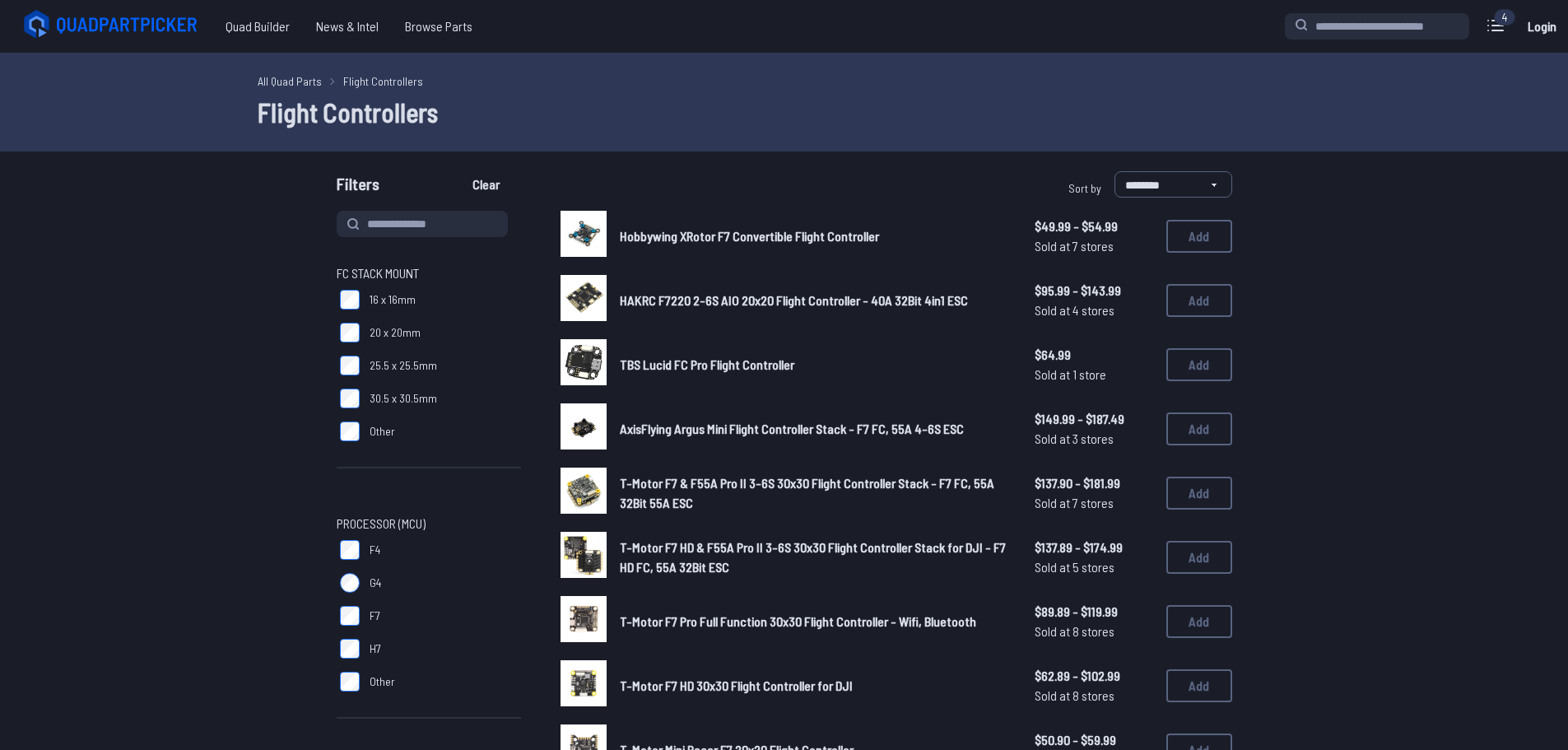
click at [718, 303] on span "HAKRC F7220 2-6S AIO 20x20 Flight Controller - 40A 32Bit 4in1 ESC" at bounding box center [794, 300] width 349 height 15
